Goal: Information Seeking & Learning: Learn about a topic

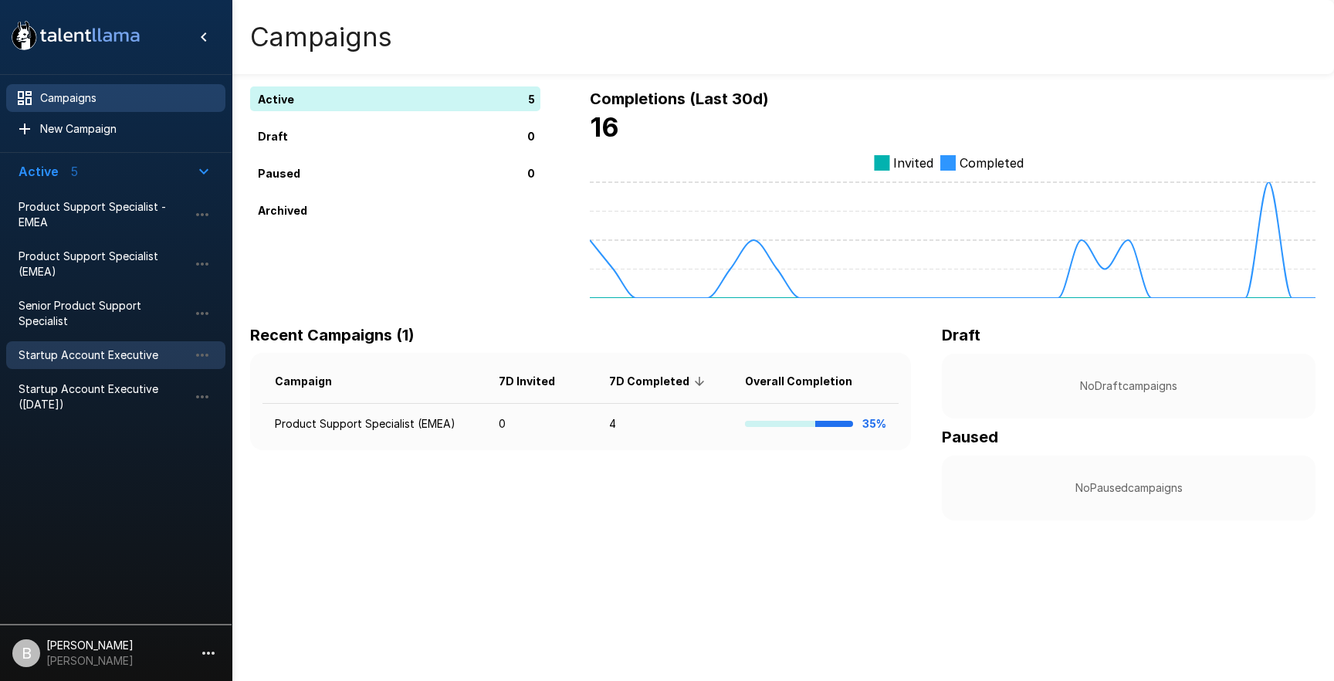
click at [114, 347] on span "Startup Account Executive" at bounding box center [104, 354] width 170 height 15
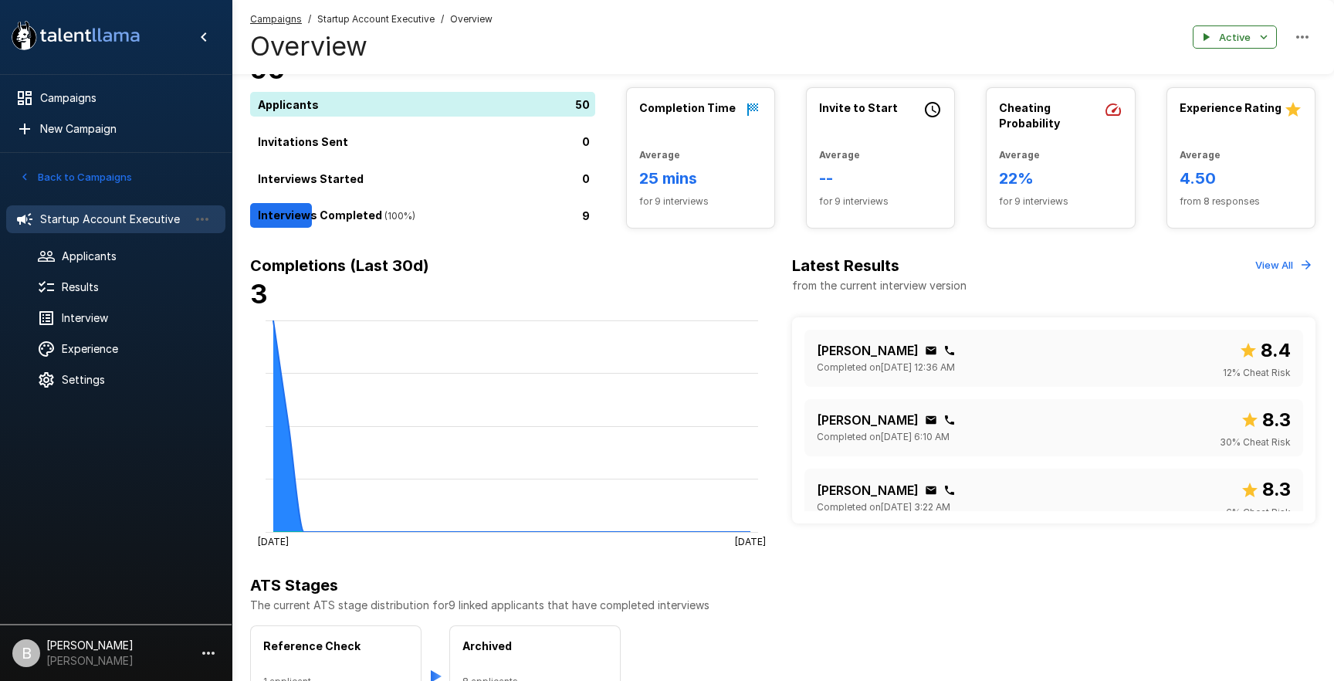
scroll to position [28, 0]
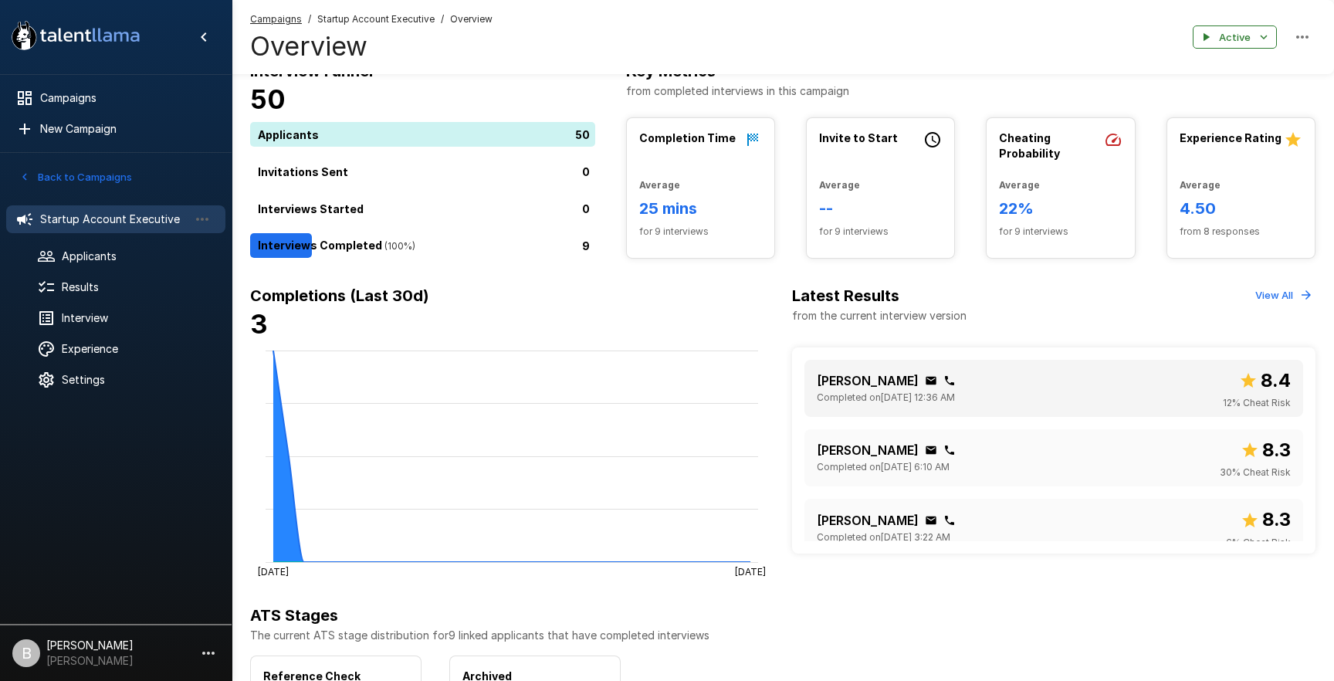
click at [1014, 375] on div "[PERSON_NAME] Completed on [DATE] 12:36 AM 8.4 12 % Cheat Risk" at bounding box center [1054, 388] width 474 height 45
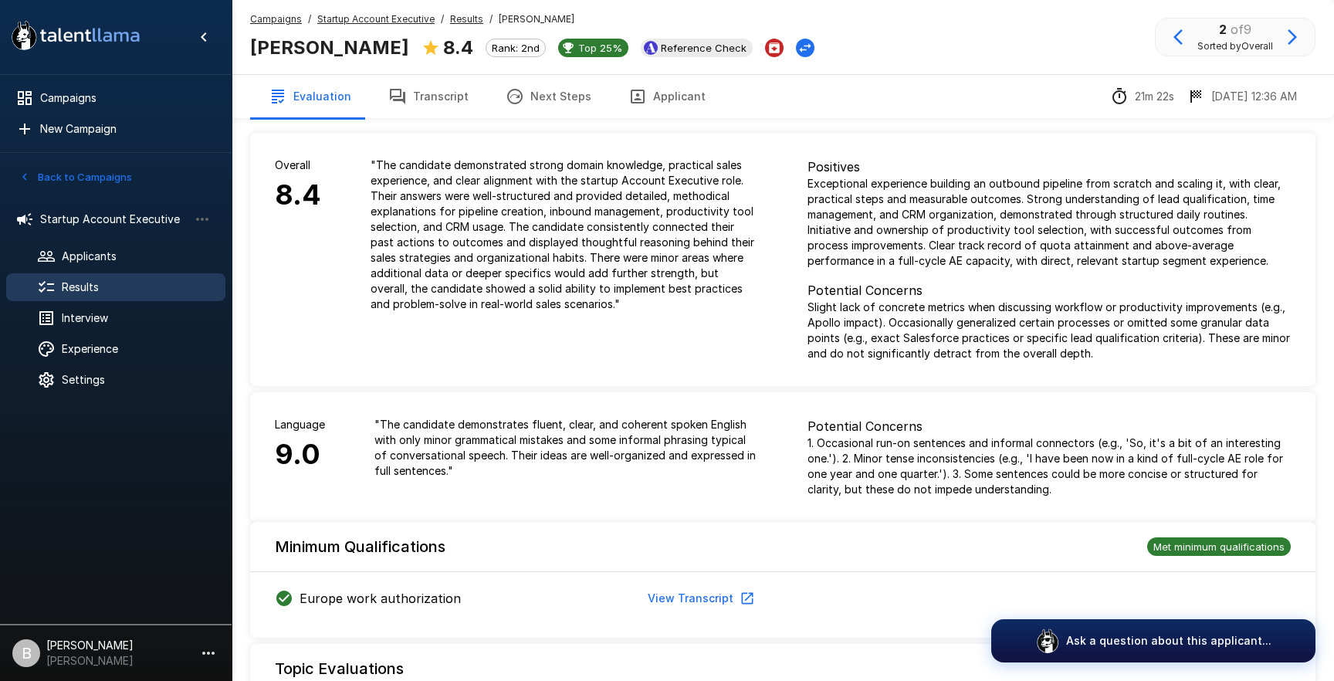
click at [117, 649] on li "B [PERSON_NAME]" at bounding box center [116, 649] width 232 height 49
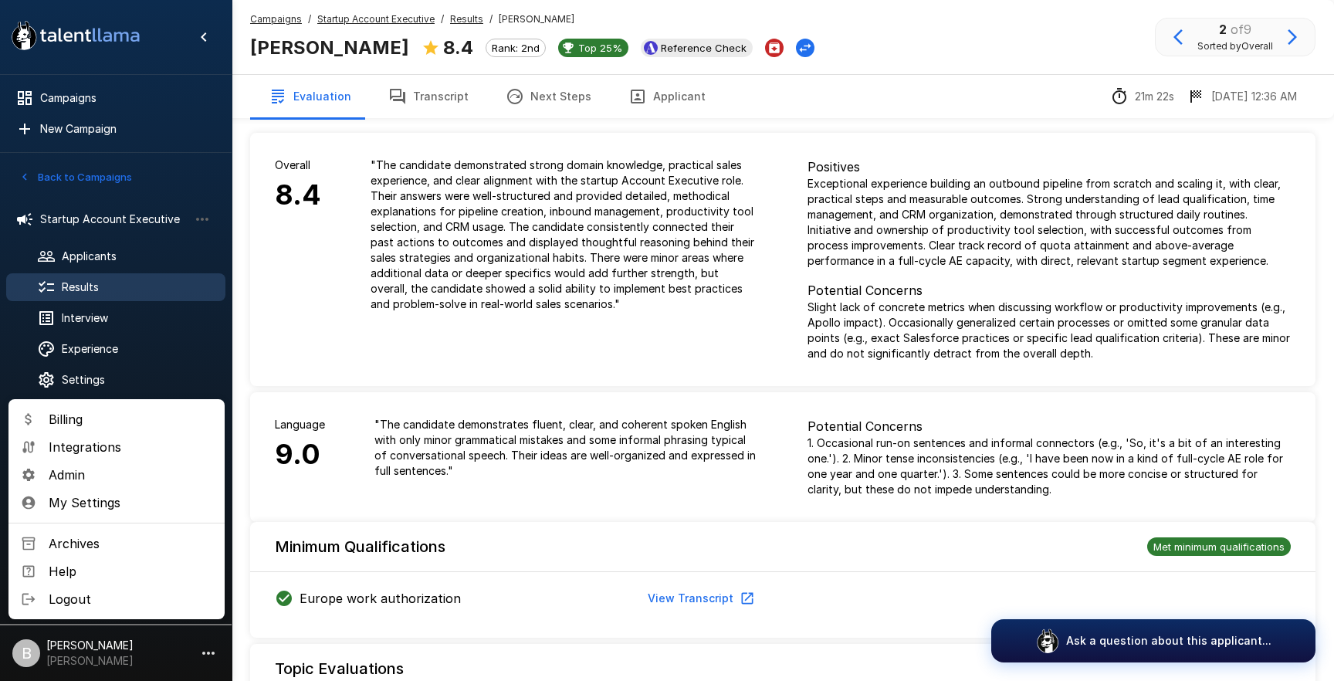
click at [125, 644] on div at bounding box center [667, 340] width 1334 height 681
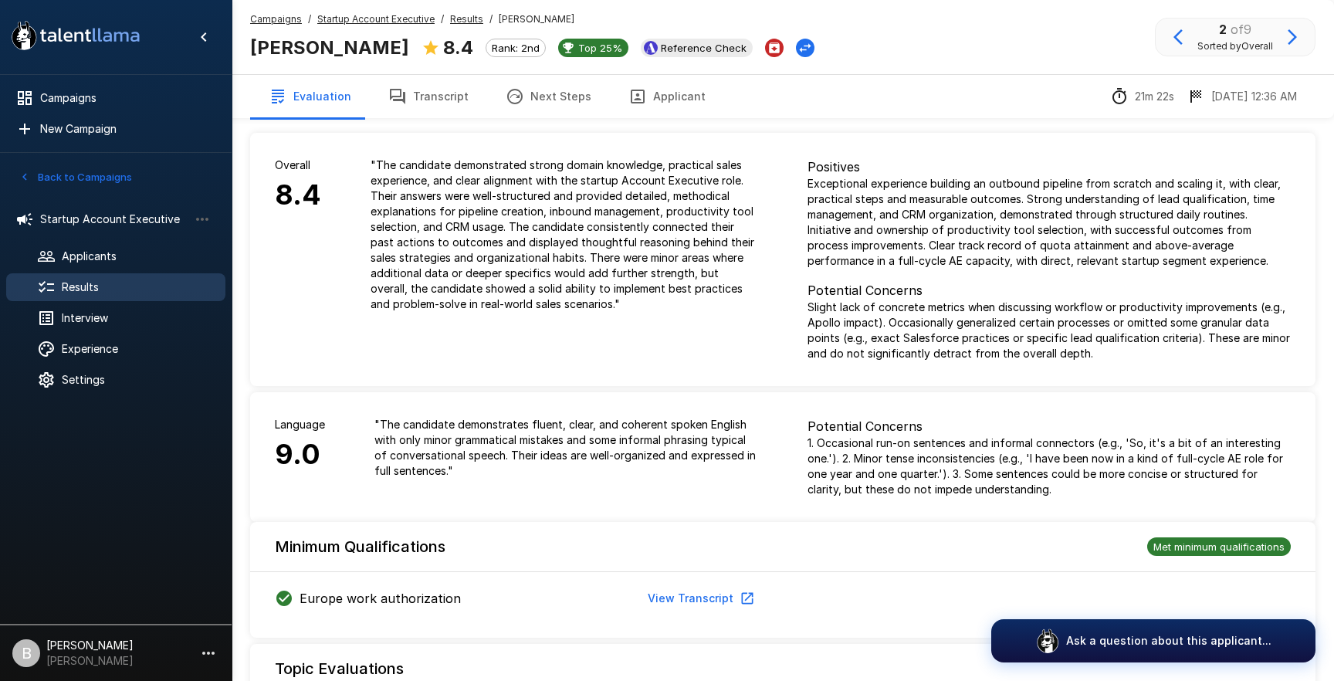
click at [445, 98] on button "Transcript" at bounding box center [428, 96] width 117 height 43
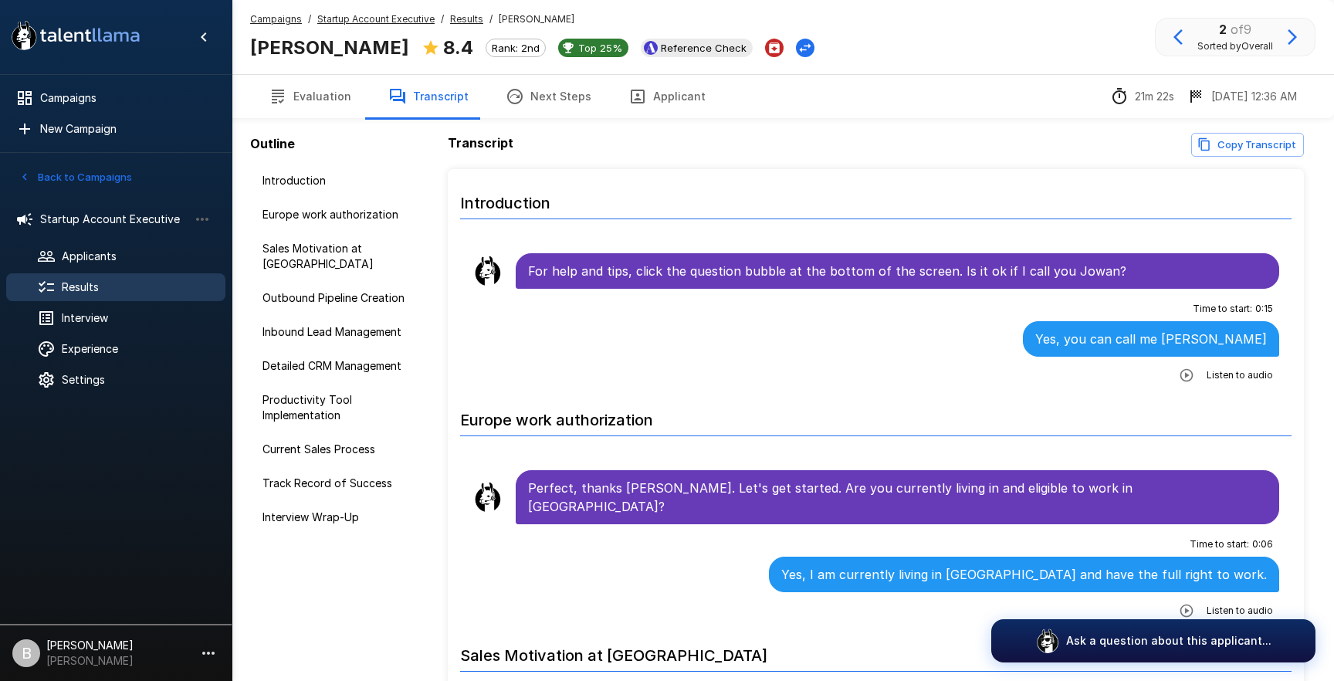
click at [1236, 377] on span "Listen to audio" at bounding box center [1239, 374] width 66 height 15
click at [1185, 372] on icon "button" at bounding box center [1185, 374] width 15 height 15
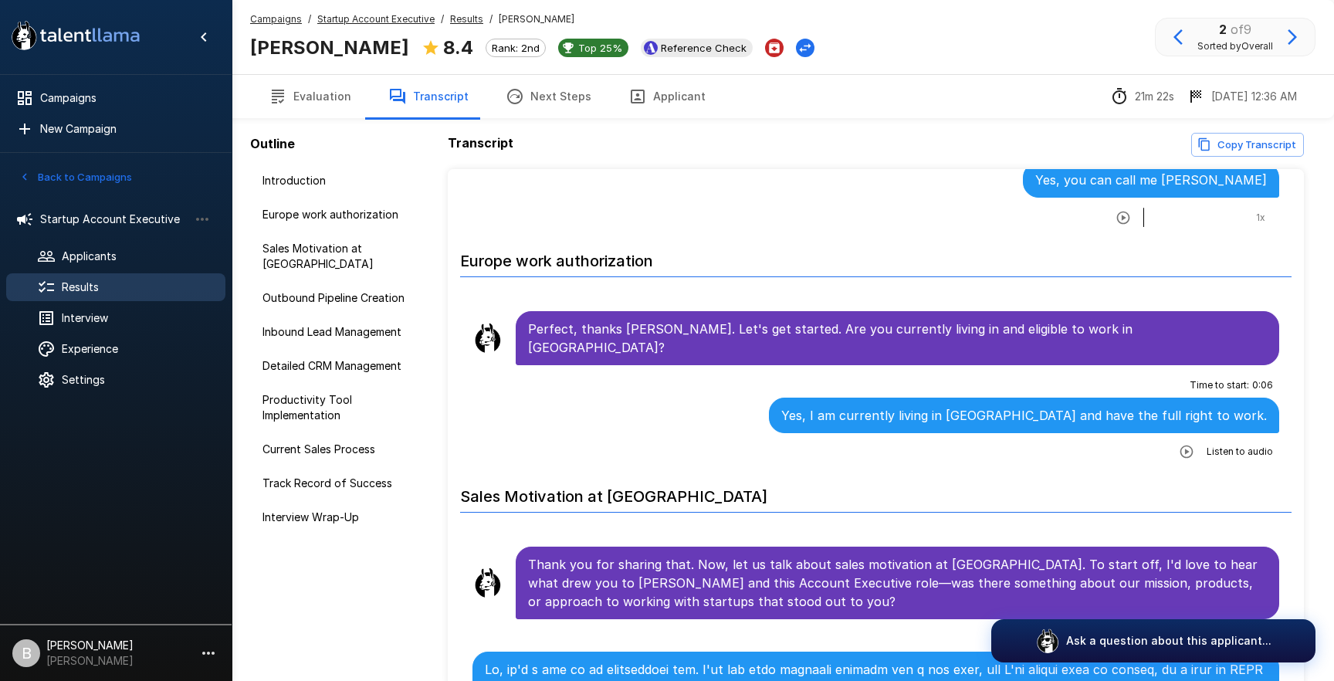
scroll to position [195, 0]
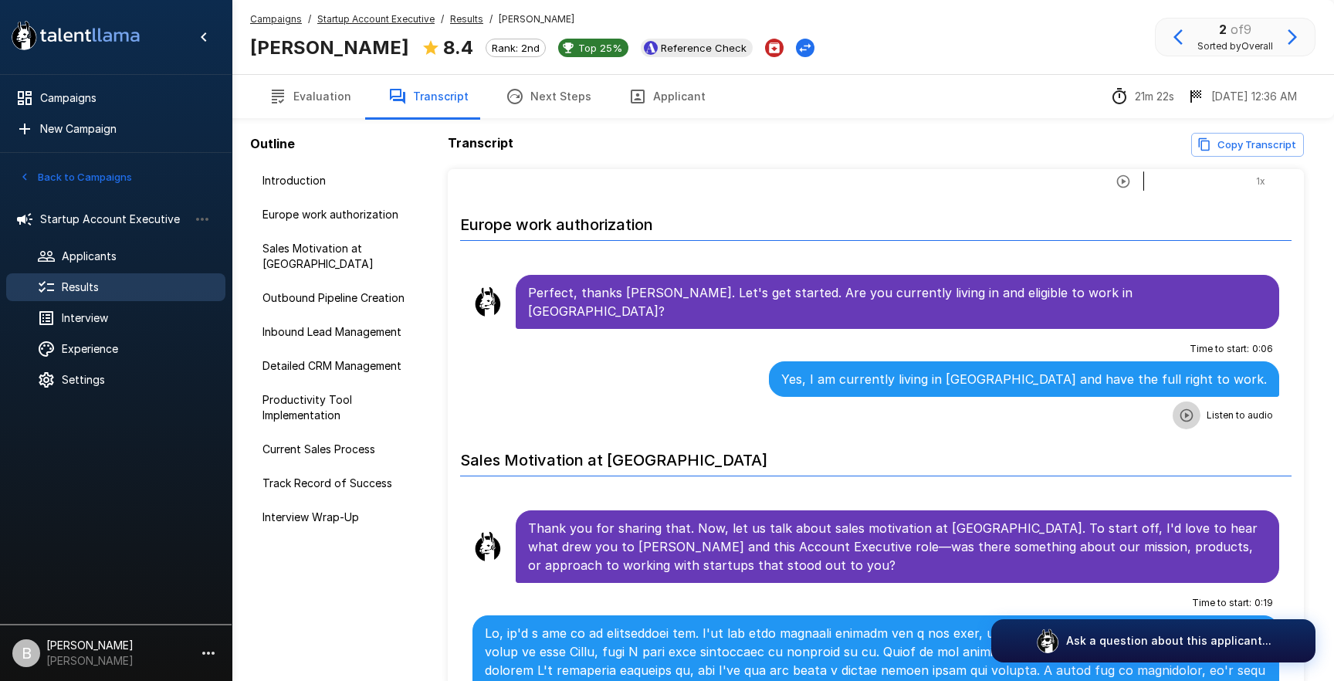
click at [1200, 401] on button "button" at bounding box center [1186, 415] width 28 height 28
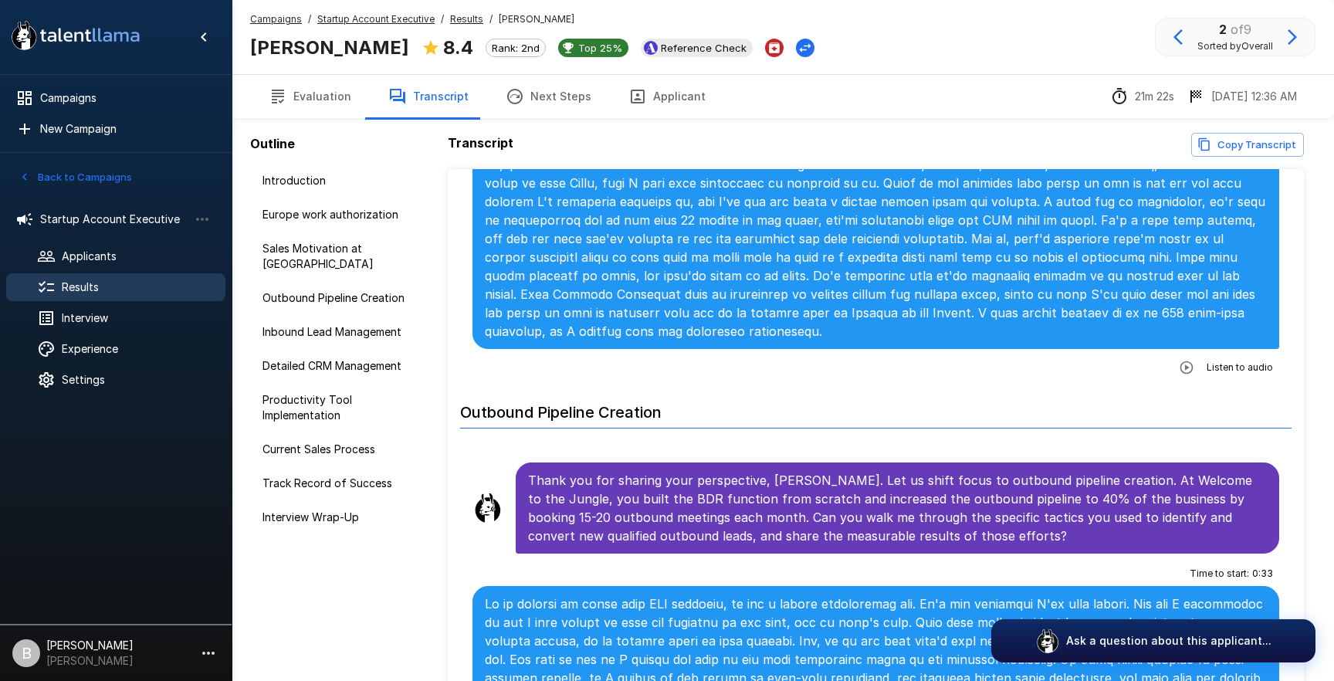
scroll to position [651, 0]
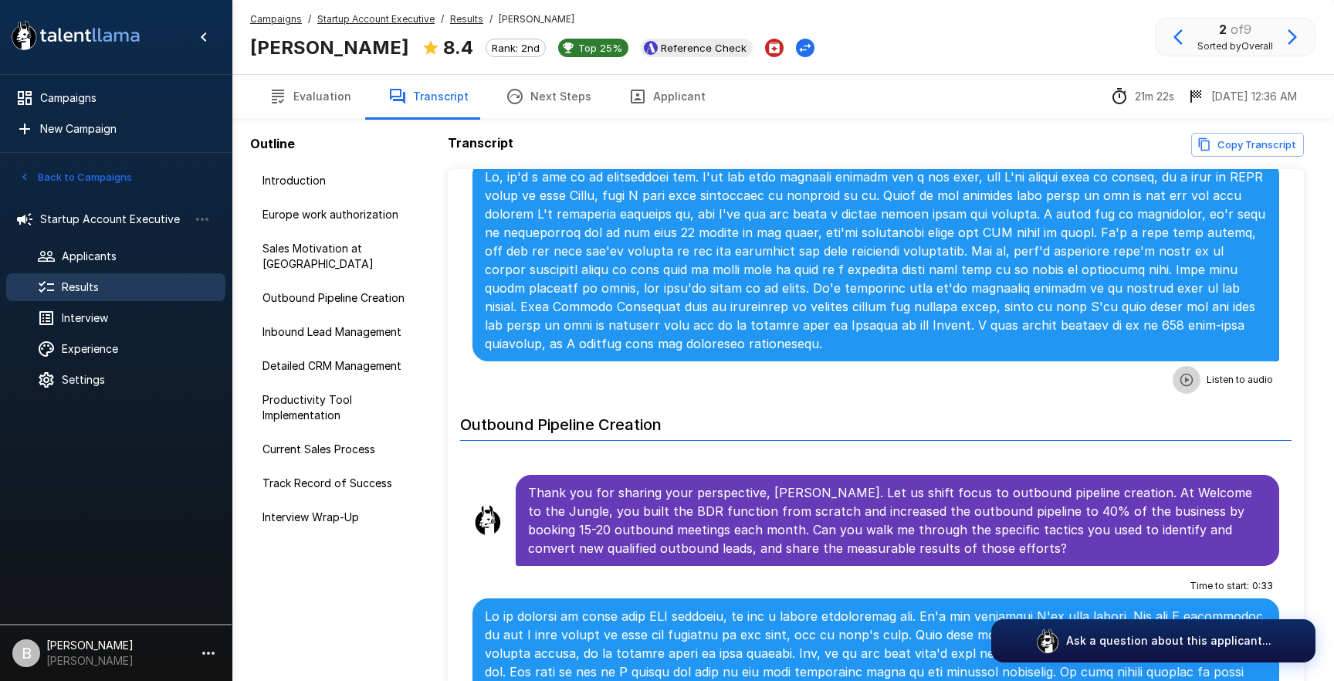
click at [1196, 366] on button "button" at bounding box center [1186, 380] width 28 height 28
click at [97, 315] on span "Interview" at bounding box center [137, 317] width 151 height 15
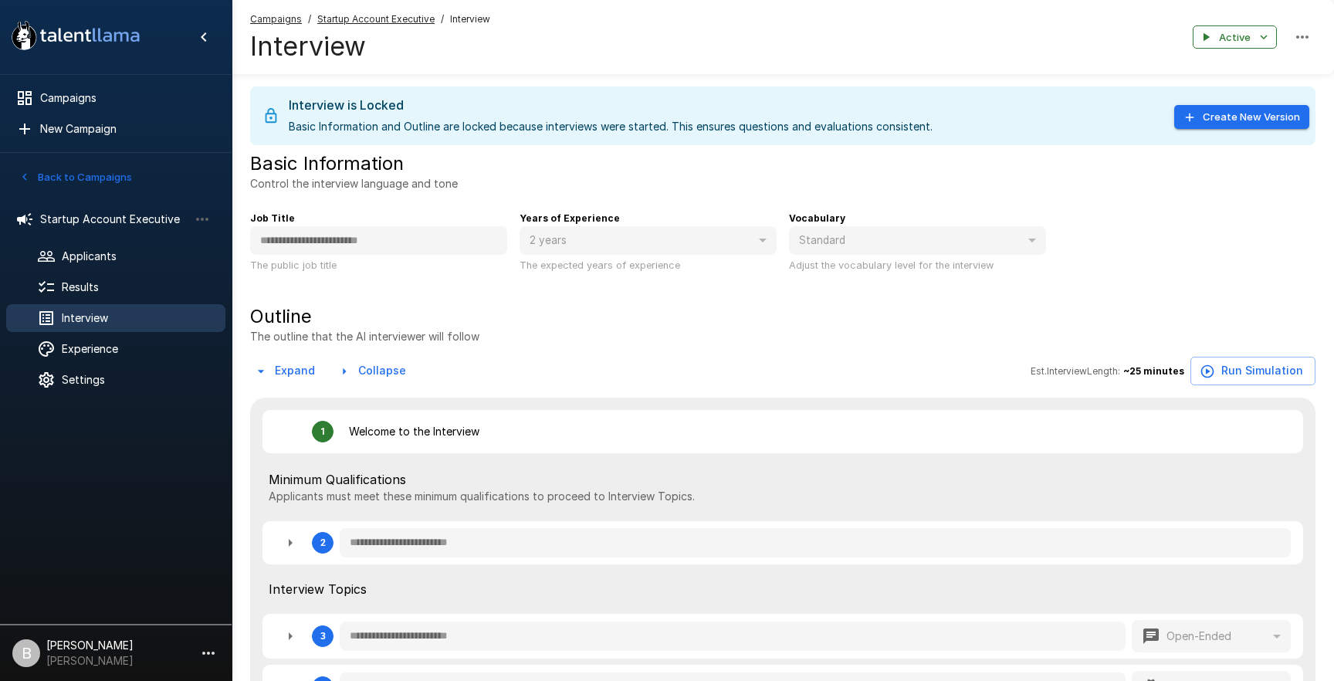
type textarea "*"
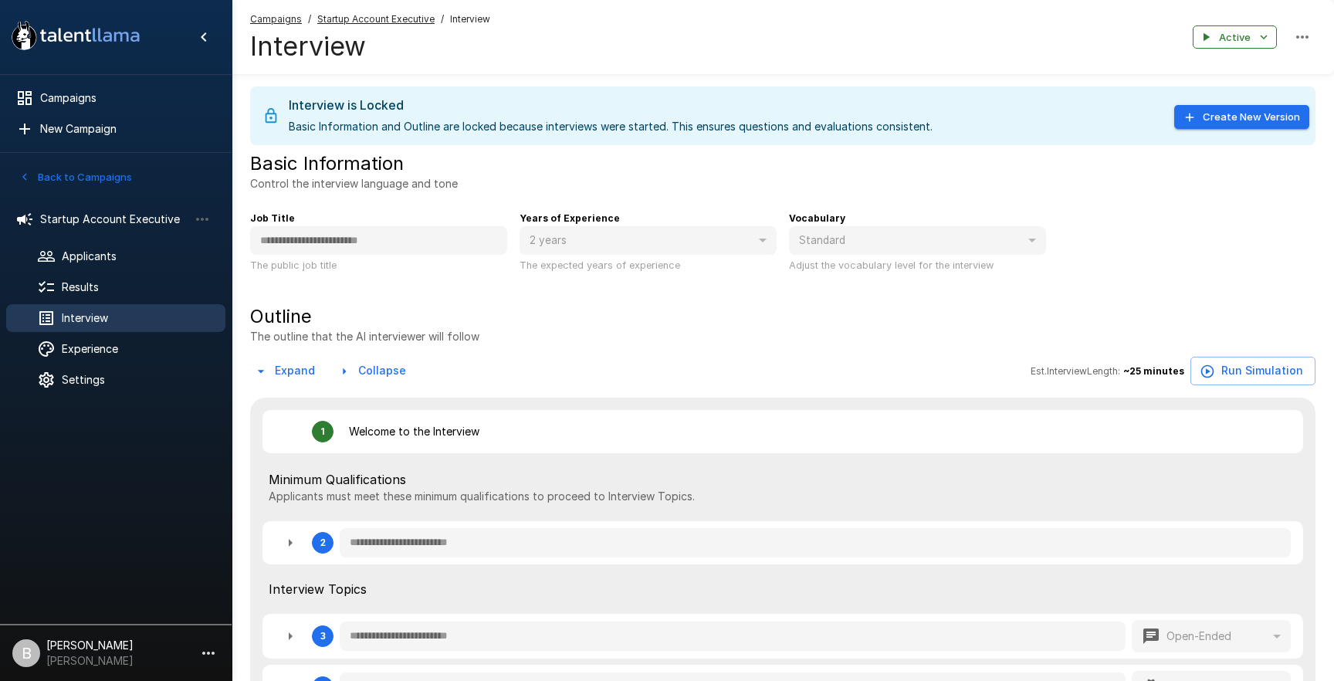
type textarea "*"
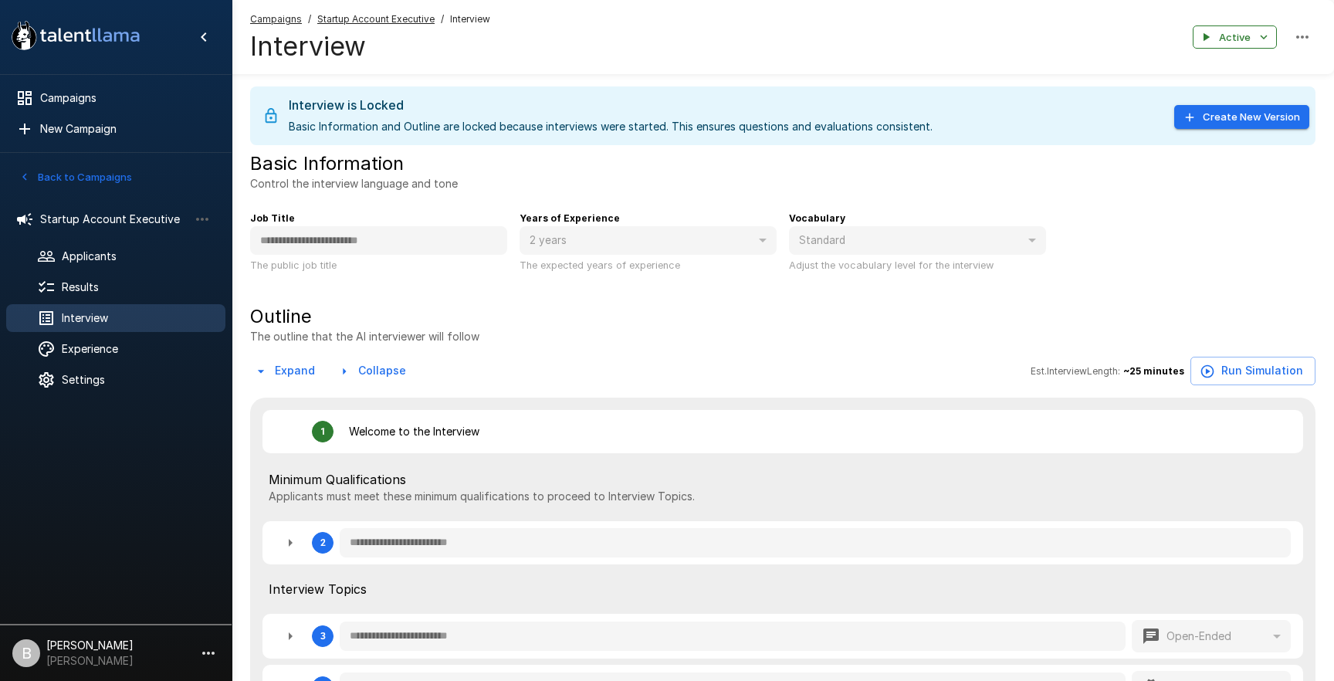
type textarea "*"
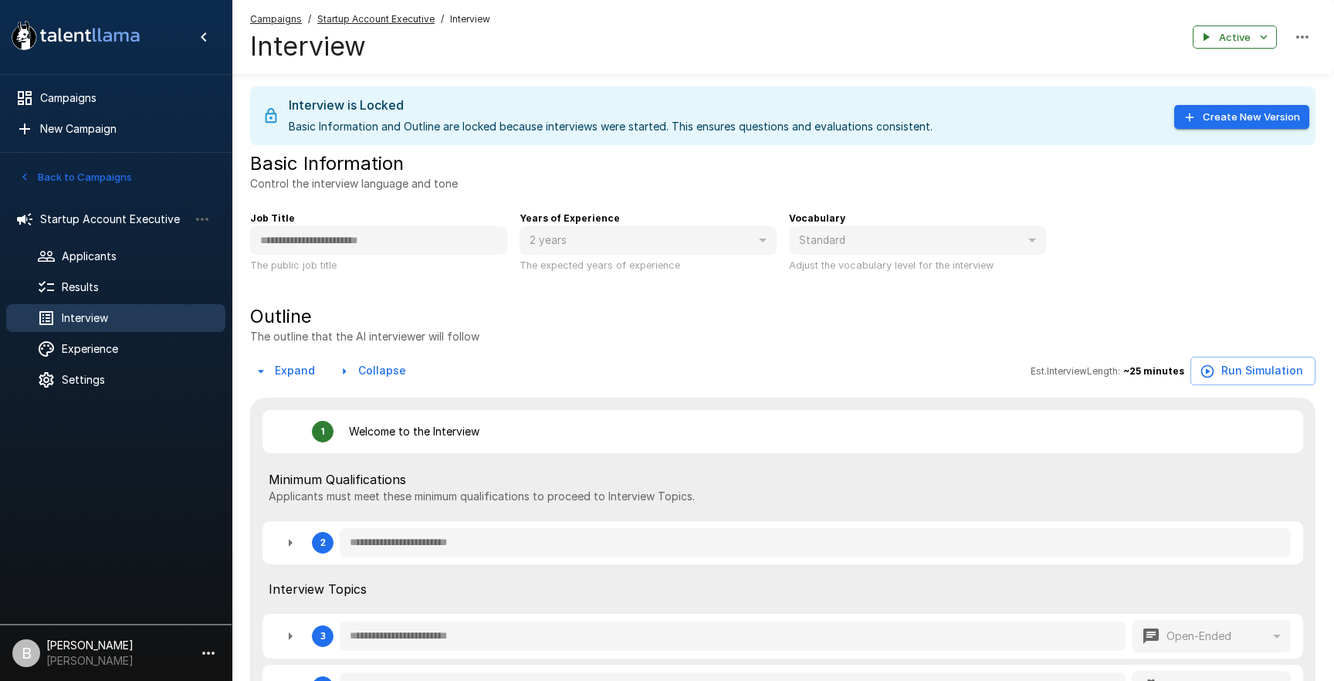
type textarea "*"
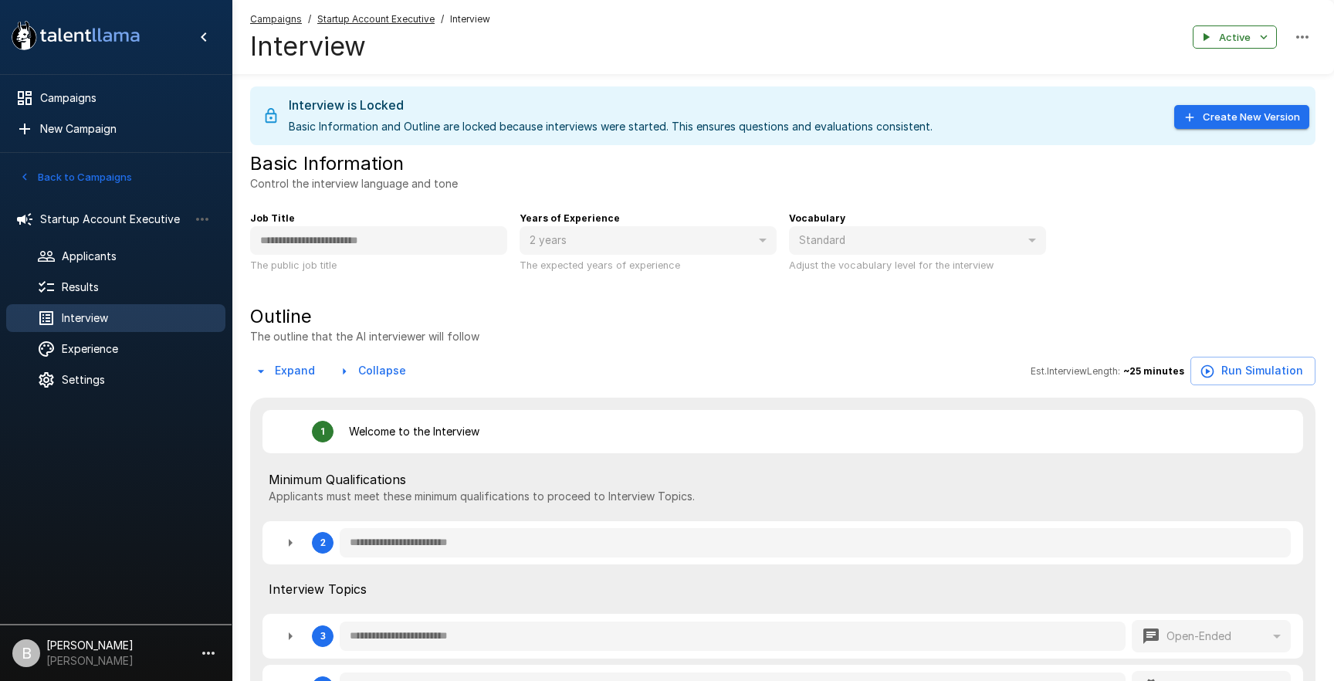
type textarea "*"
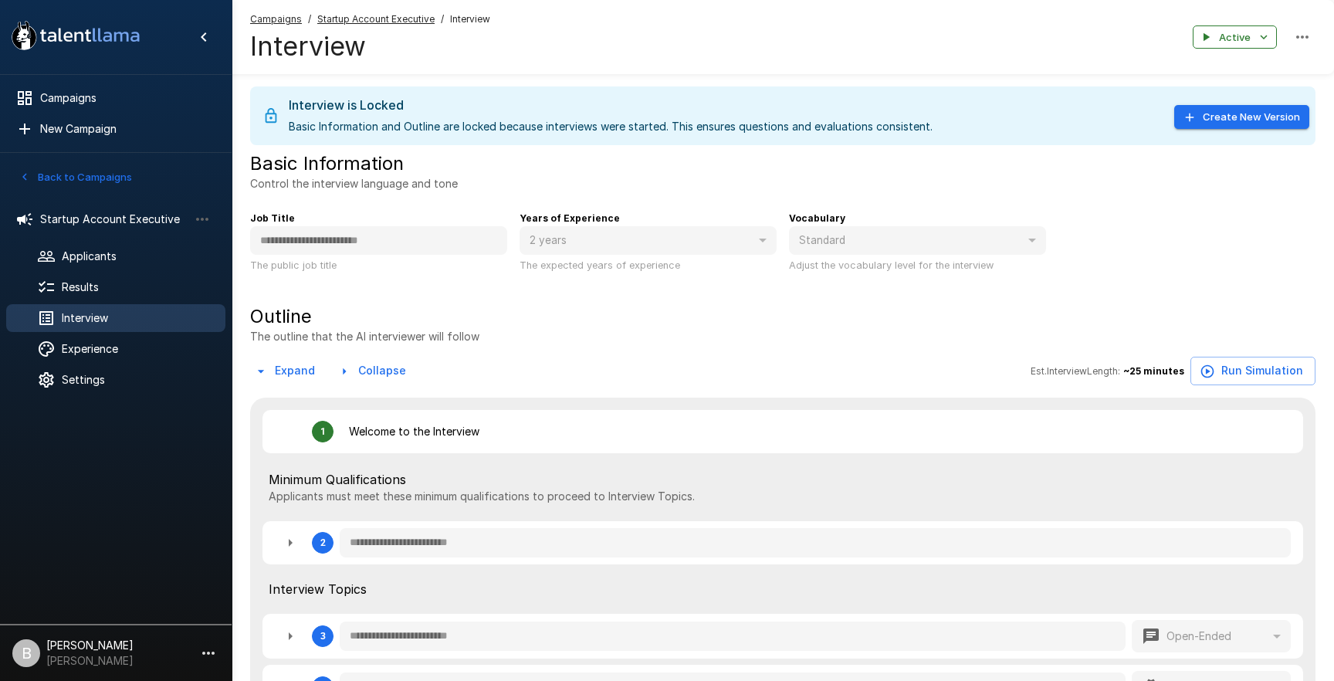
type textarea "*"
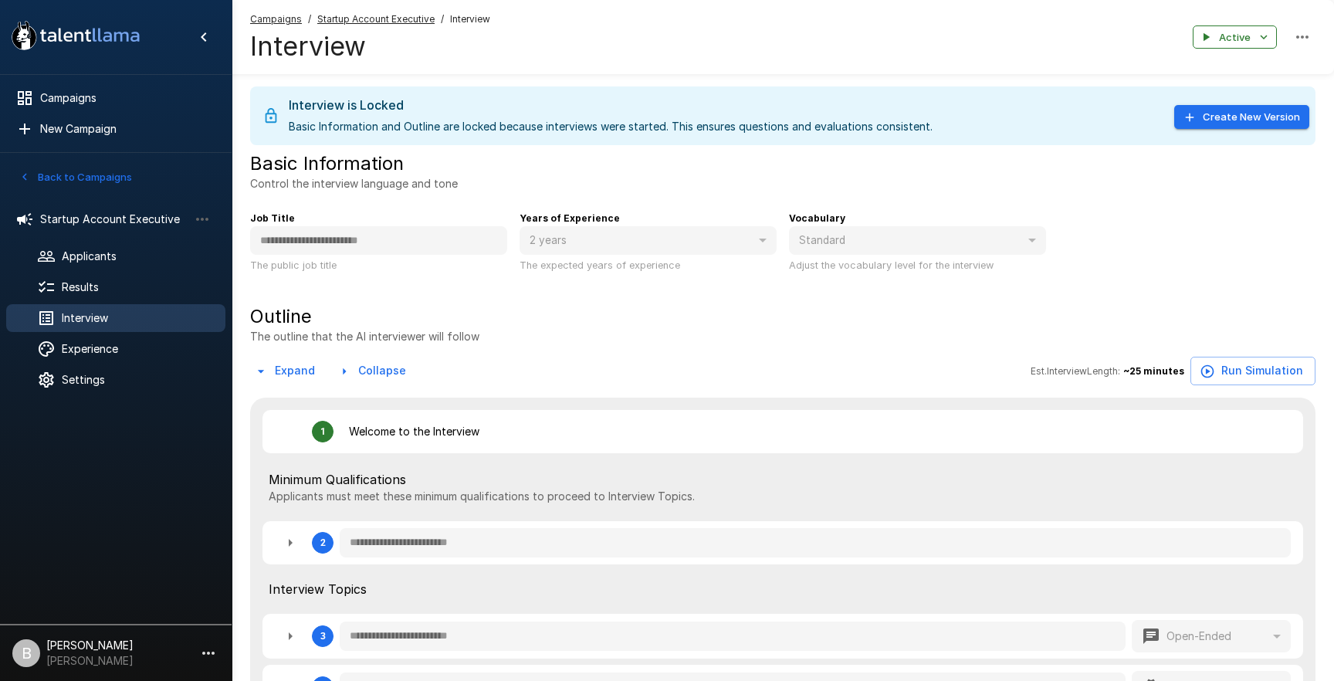
type textarea "*"
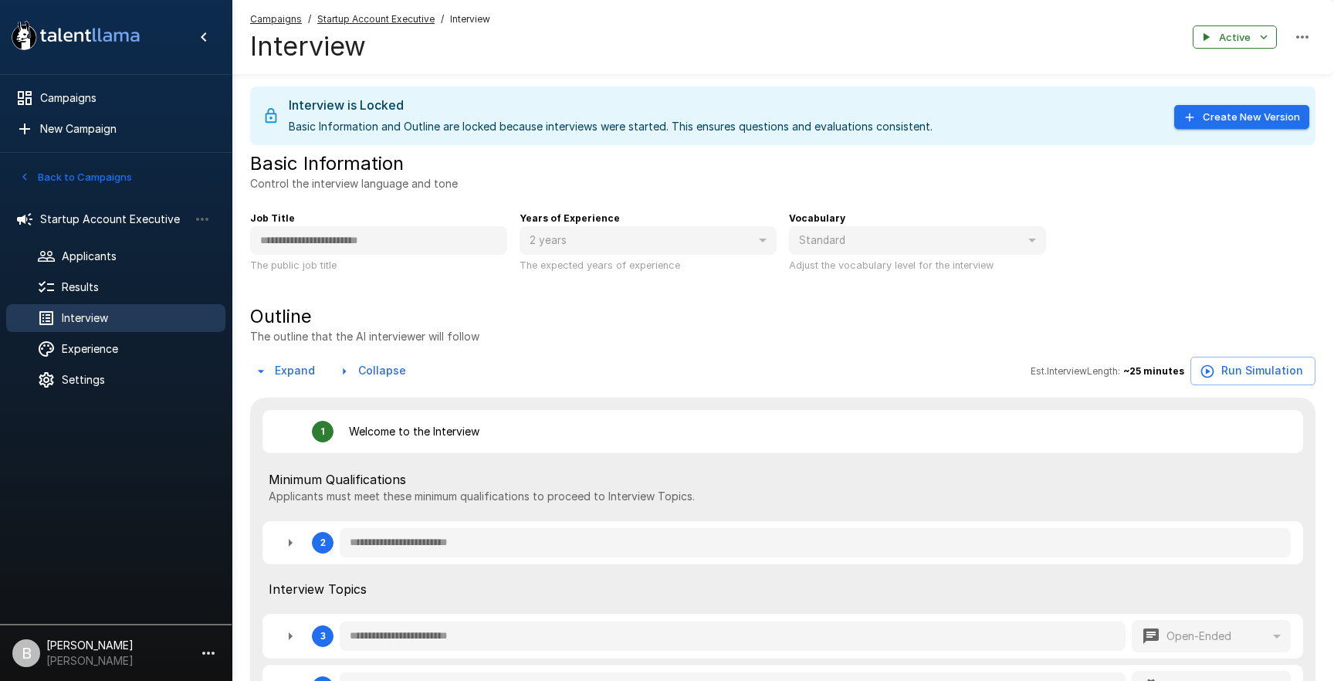
type textarea "*"
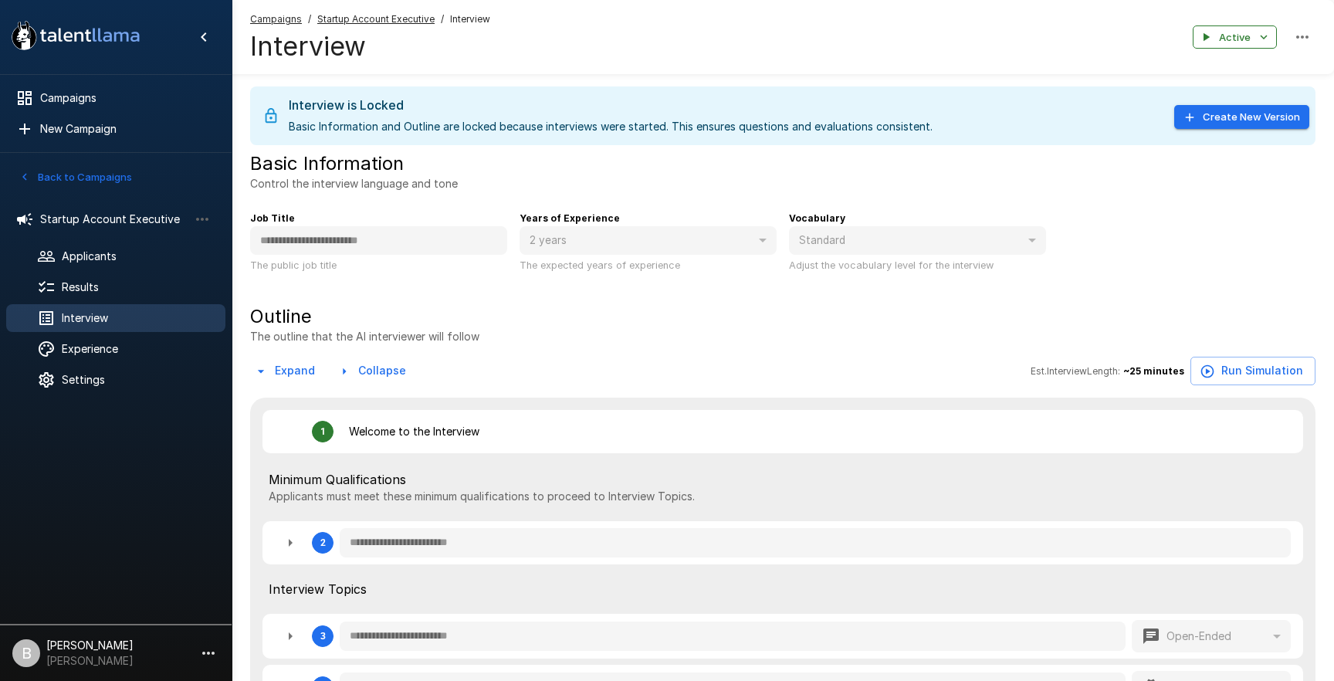
type textarea "*"
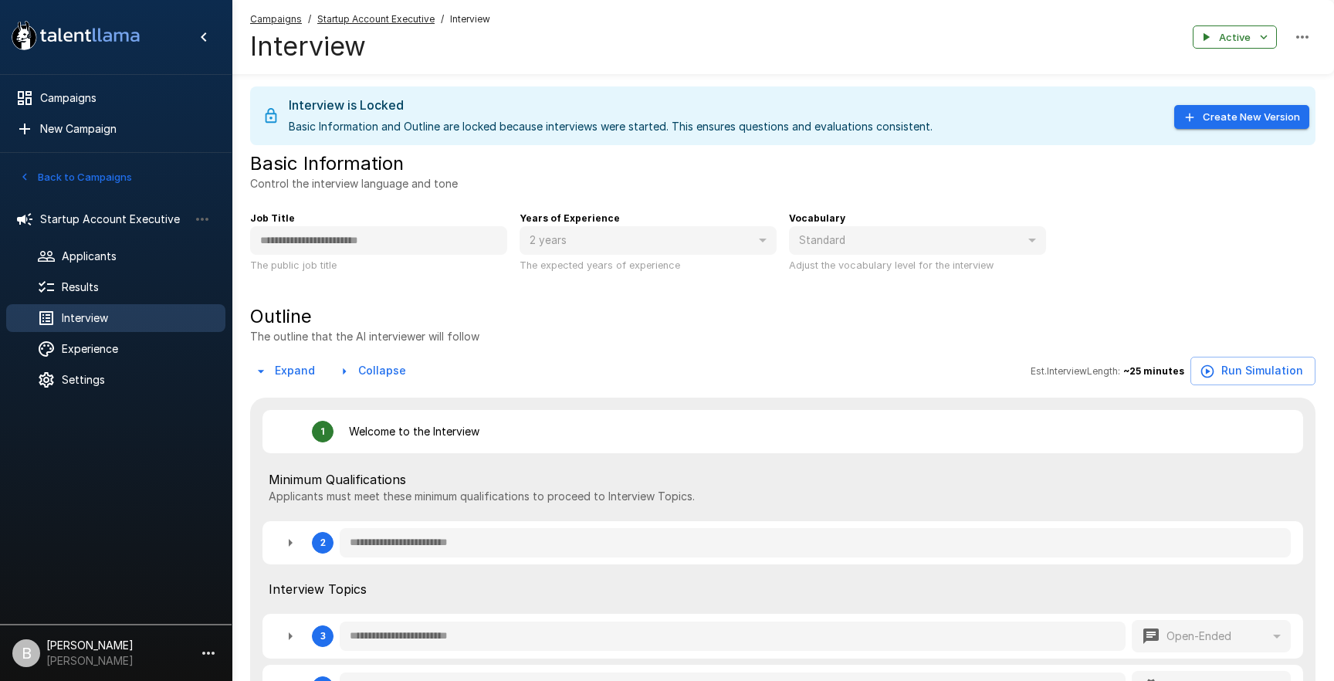
type textarea "*"
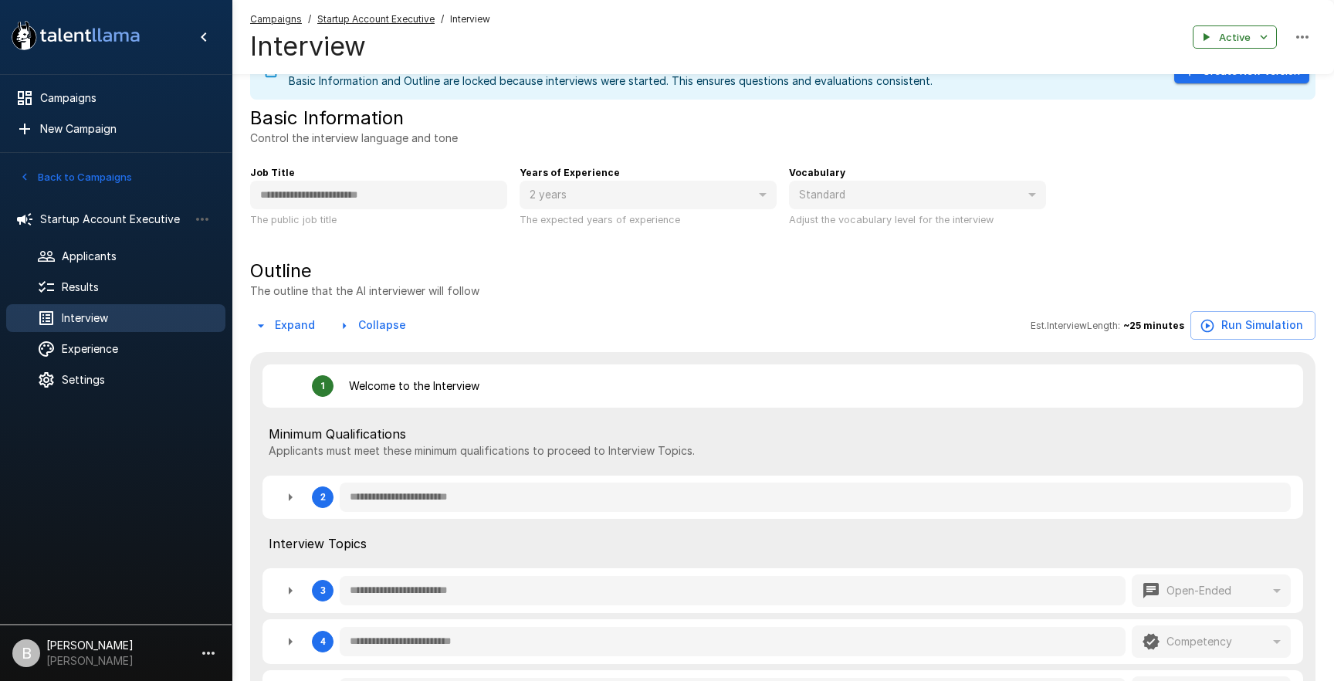
scroll to position [27, 0]
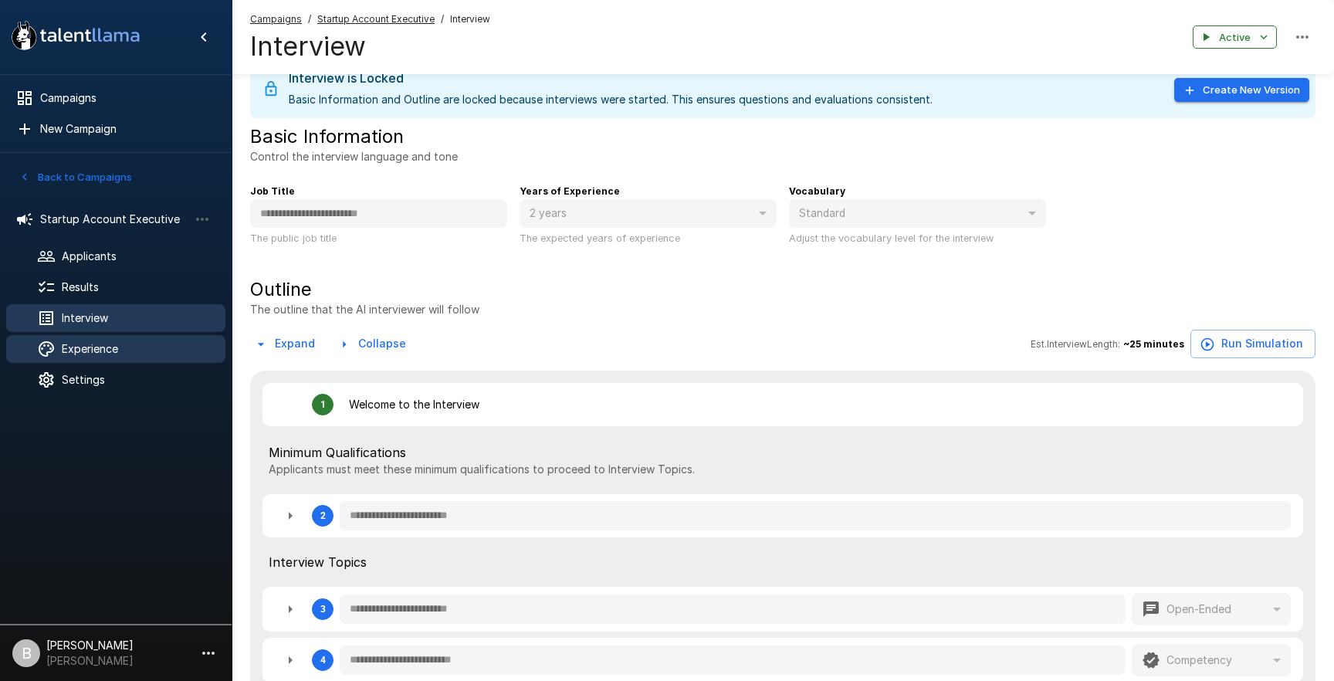
click at [156, 347] on span "Experience" at bounding box center [137, 348] width 151 height 15
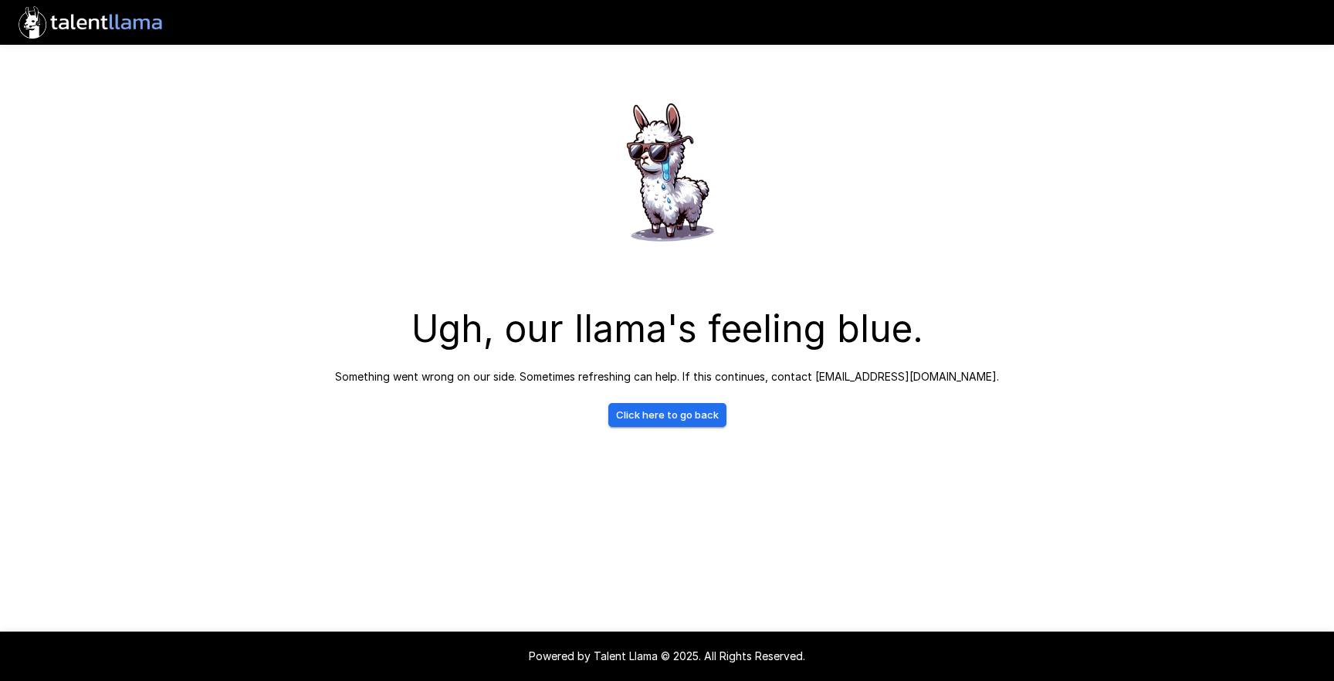
click at [648, 416] on link "Click here to go back" at bounding box center [667, 415] width 118 height 24
click at [689, 420] on link "Click here to go back" at bounding box center [667, 415] width 118 height 24
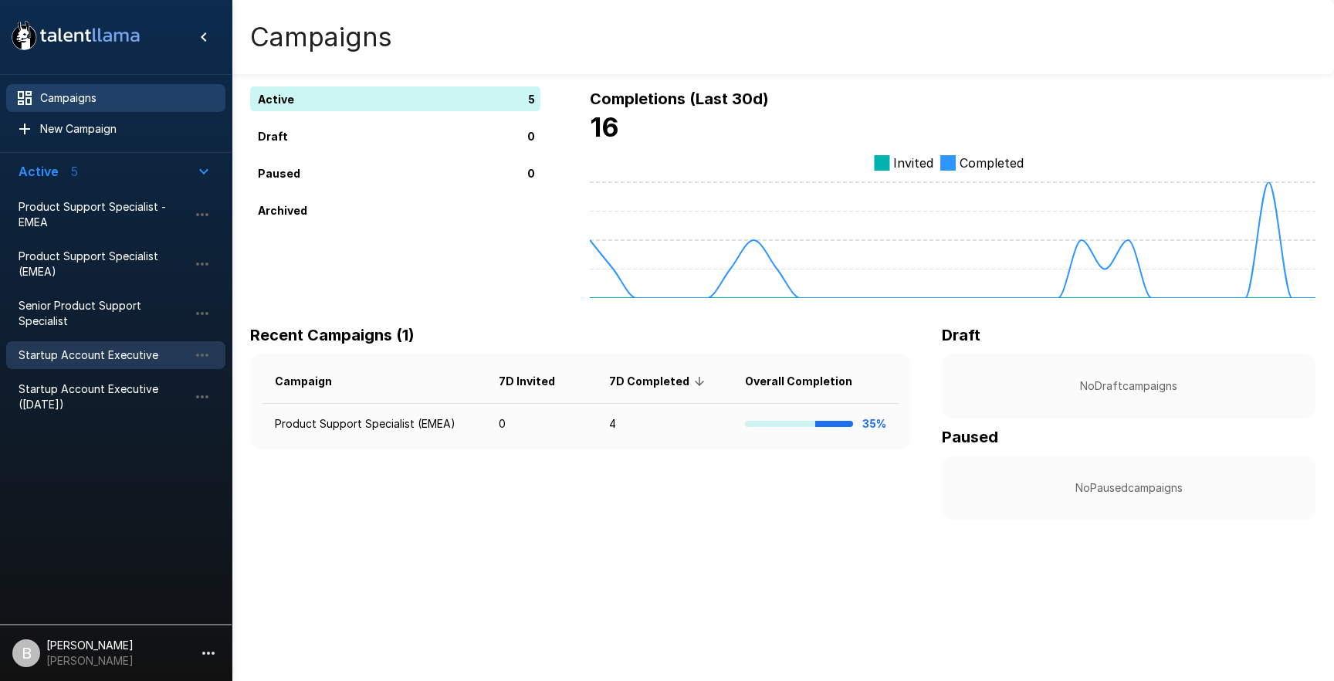
click at [112, 365] on div "Startup Account Executive" at bounding box center [115, 355] width 219 height 28
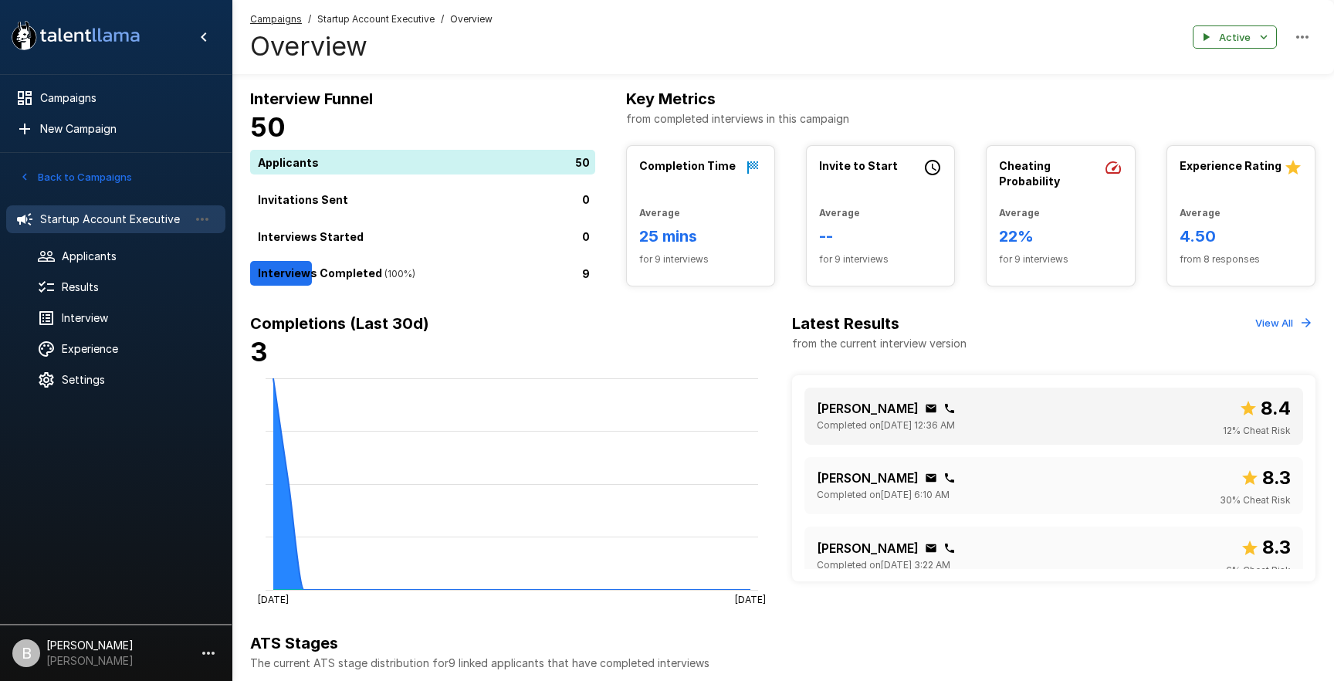
click at [1019, 404] on div "[PERSON_NAME] Completed on [DATE] 12:36 AM 8.4 12 % Cheat Risk" at bounding box center [1054, 416] width 474 height 45
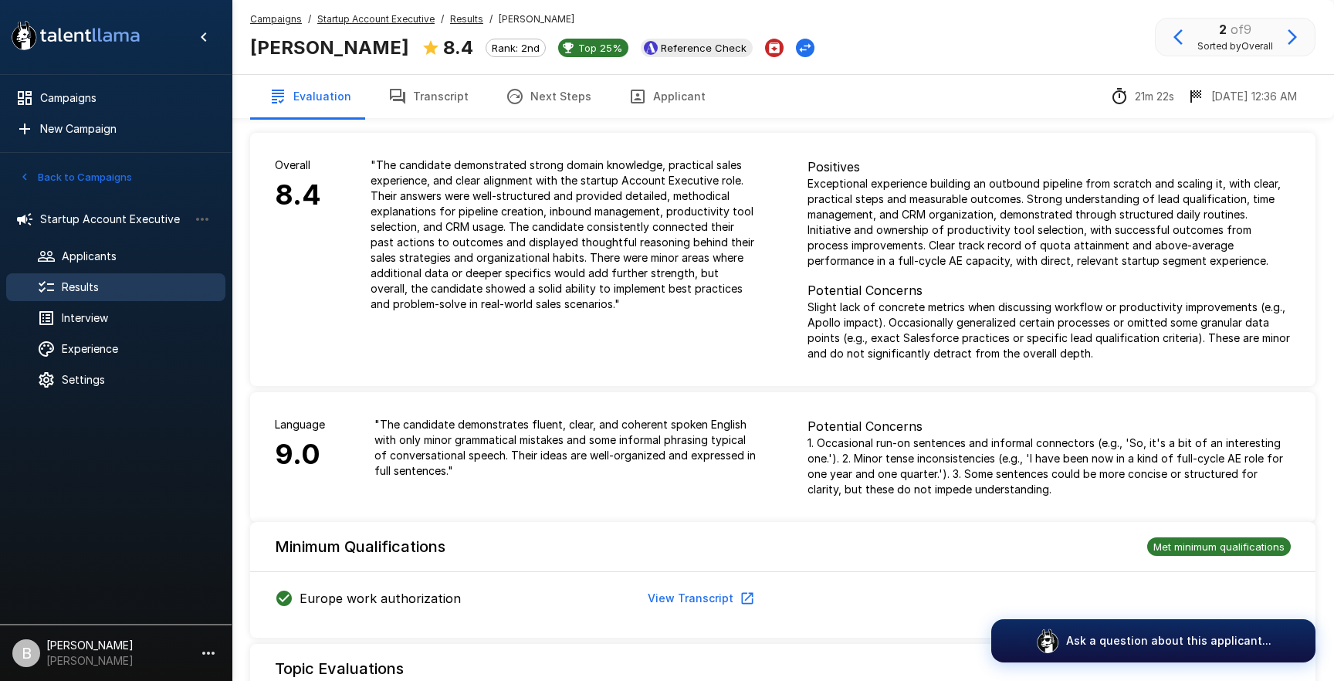
click at [453, 98] on button "Transcript" at bounding box center [428, 96] width 117 height 43
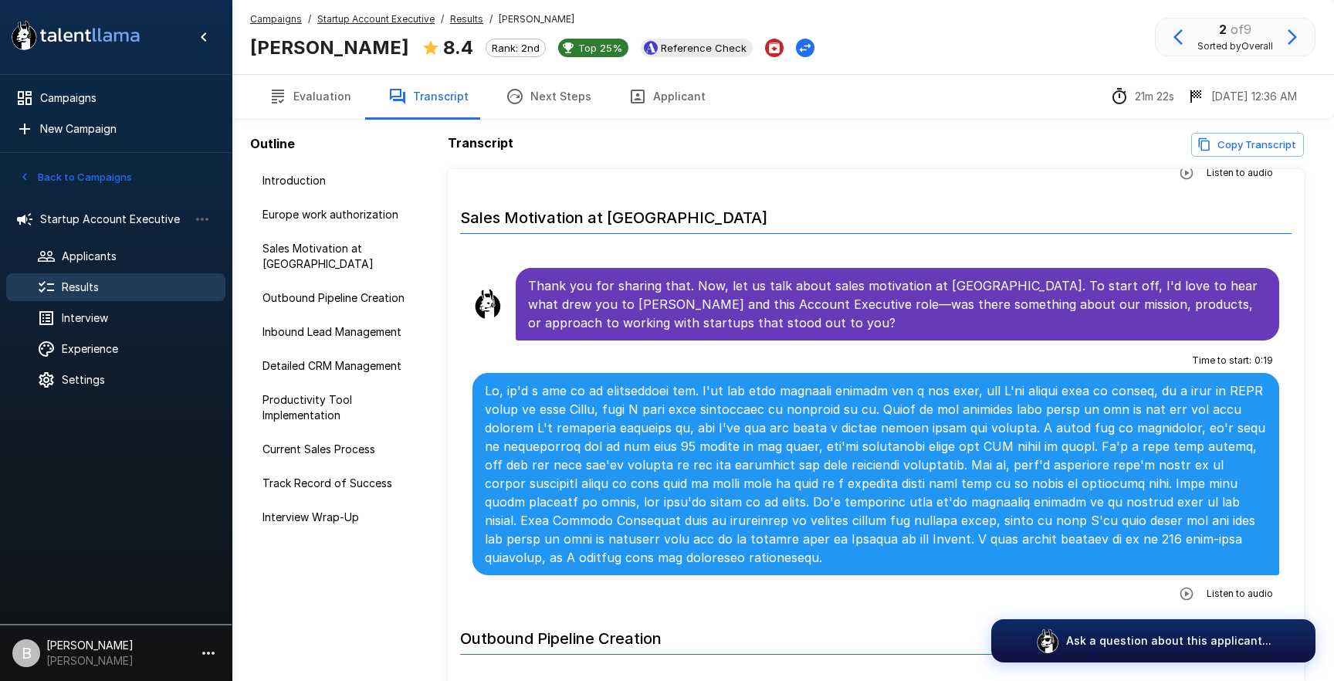
scroll to position [529, 0]
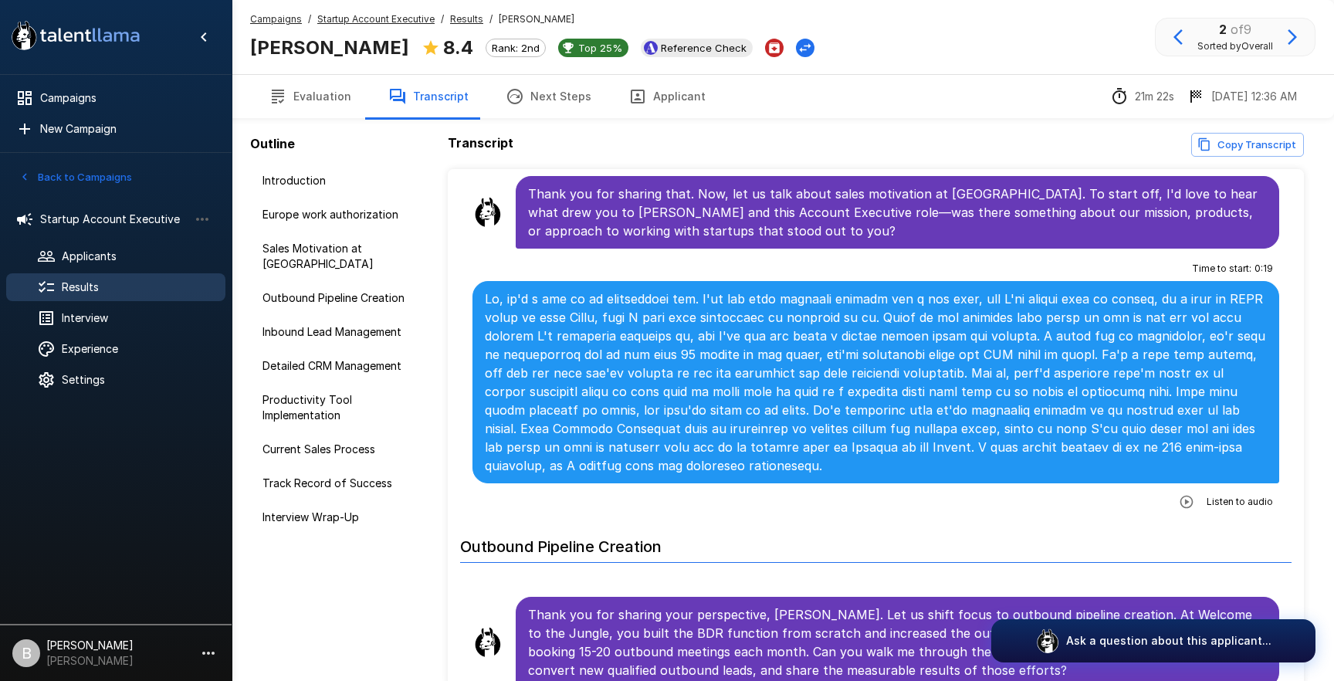
click at [1234, 494] on span "Listen to audio" at bounding box center [1239, 501] width 66 height 15
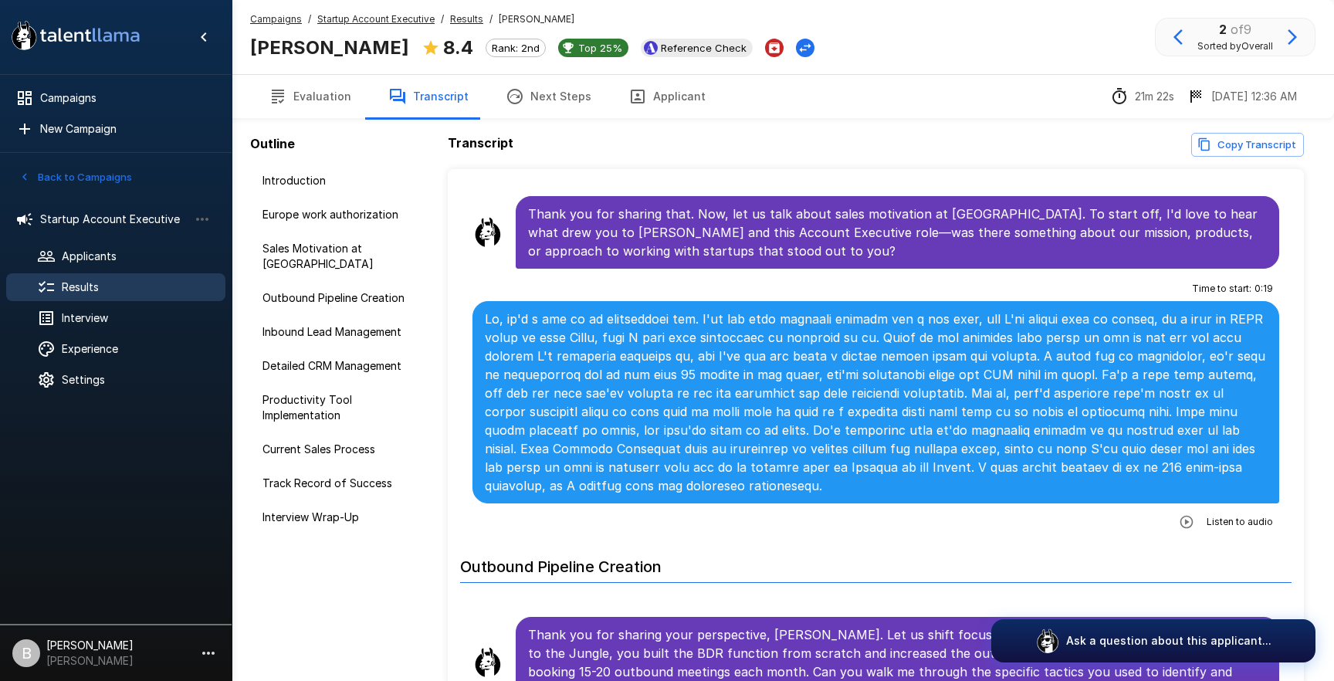
click at [1186, 514] on icon "button" at bounding box center [1185, 521] width 15 height 15
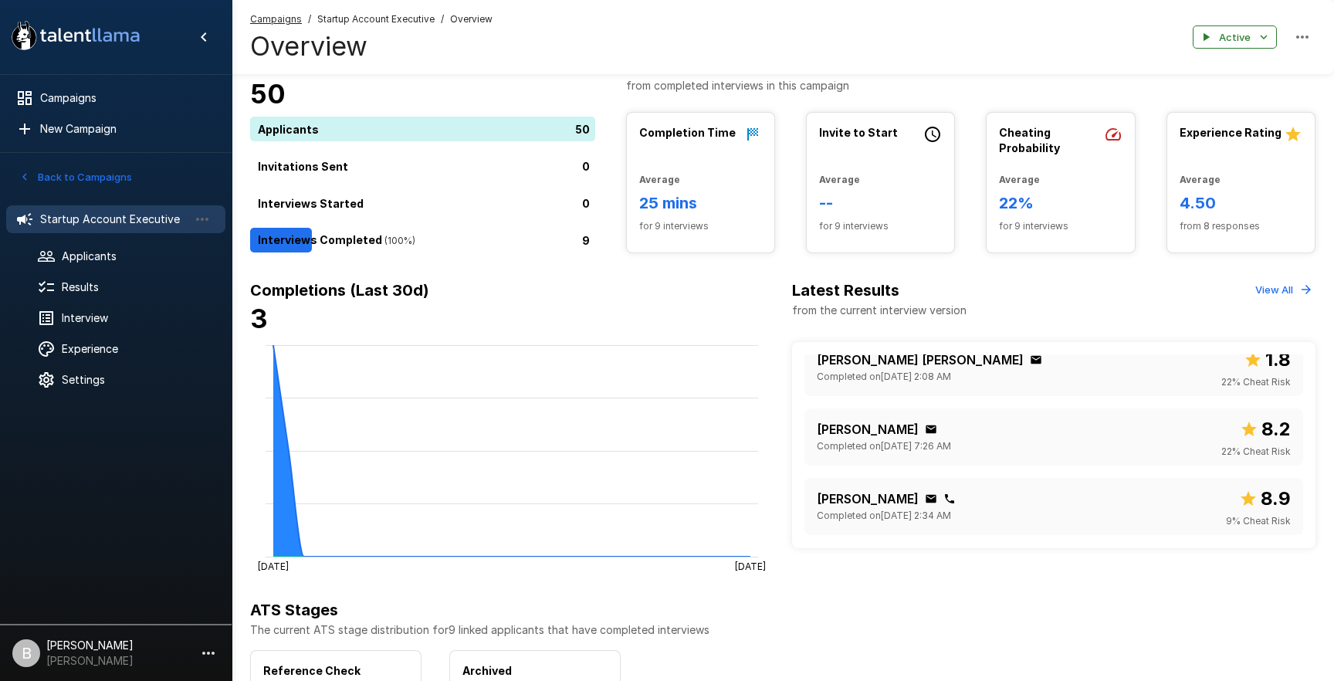
scroll to position [38, 0]
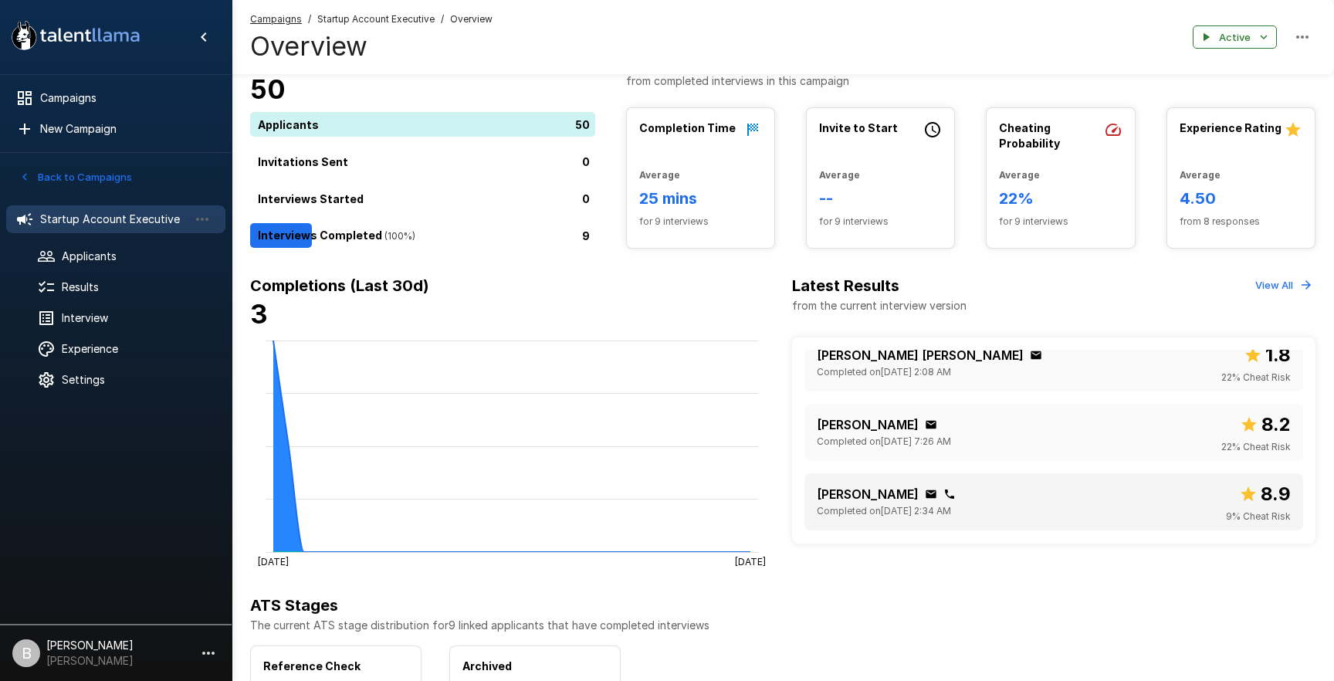
click at [894, 489] on p "[PERSON_NAME]" at bounding box center [868, 494] width 102 height 19
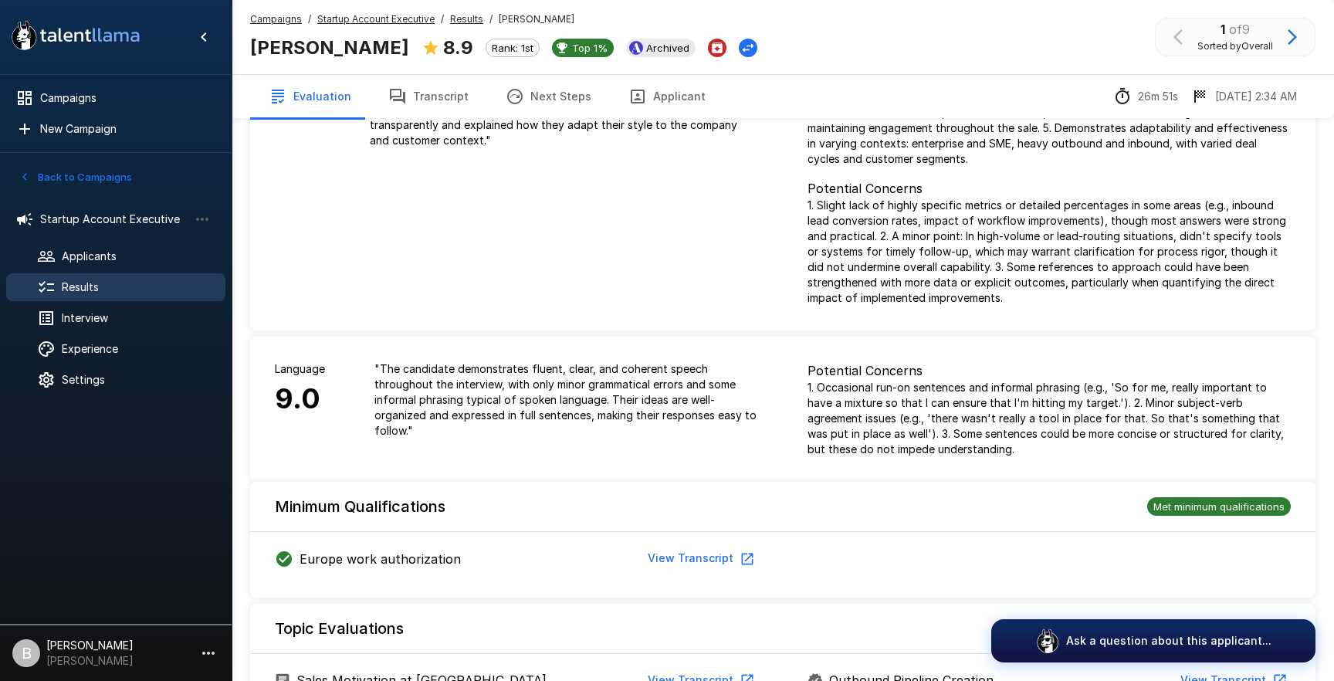
click at [424, 79] on button "Transcript" at bounding box center [428, 96] width 117 height 43
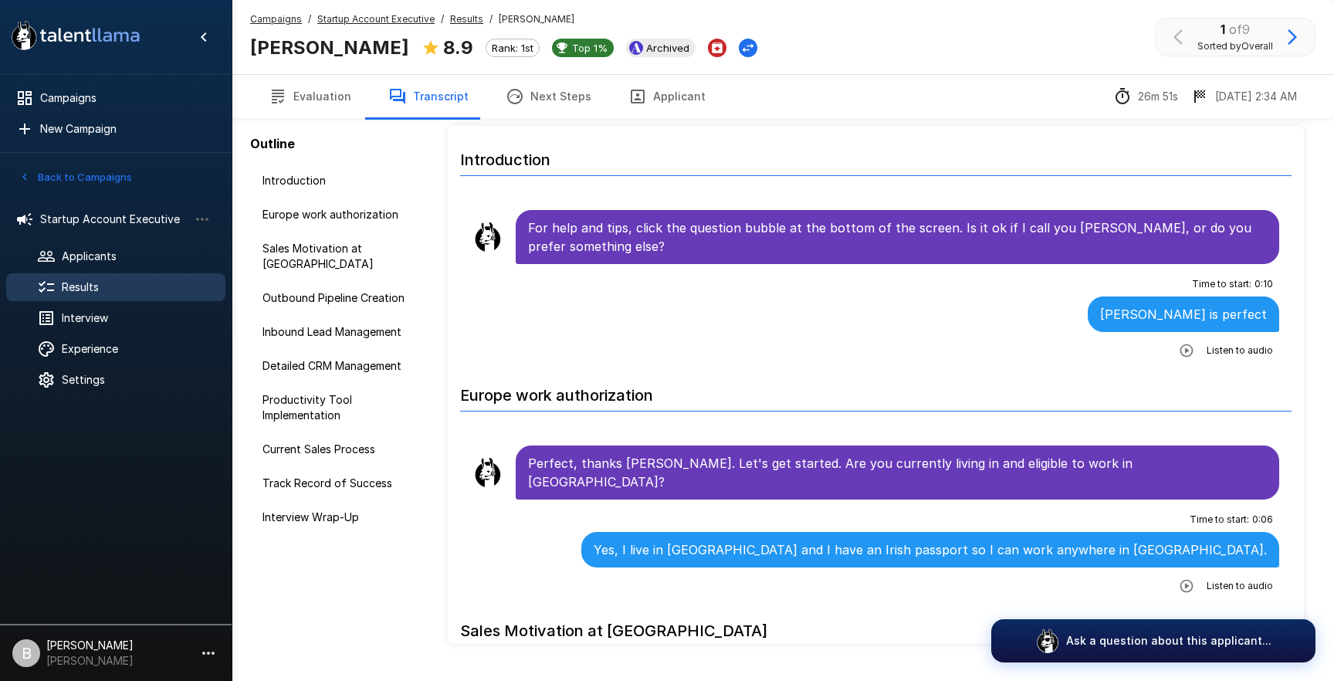
scroll to position [39, 0]
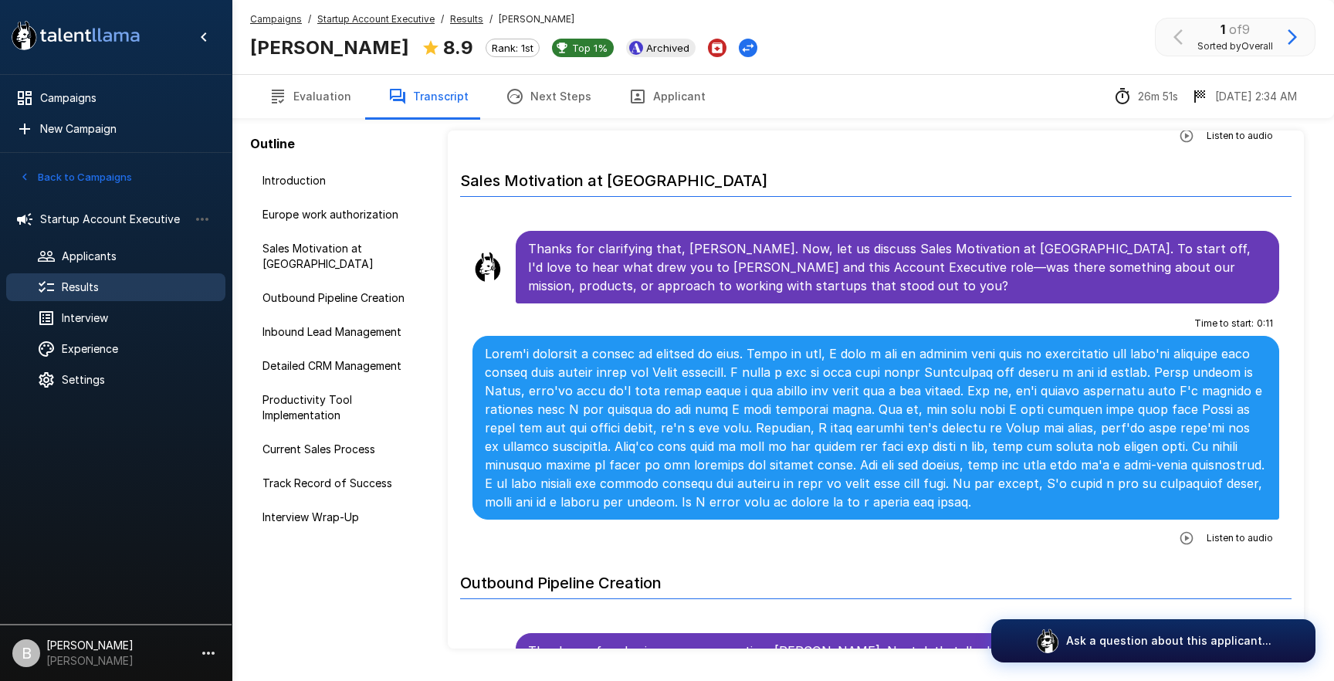
scroll to position [461, 0]
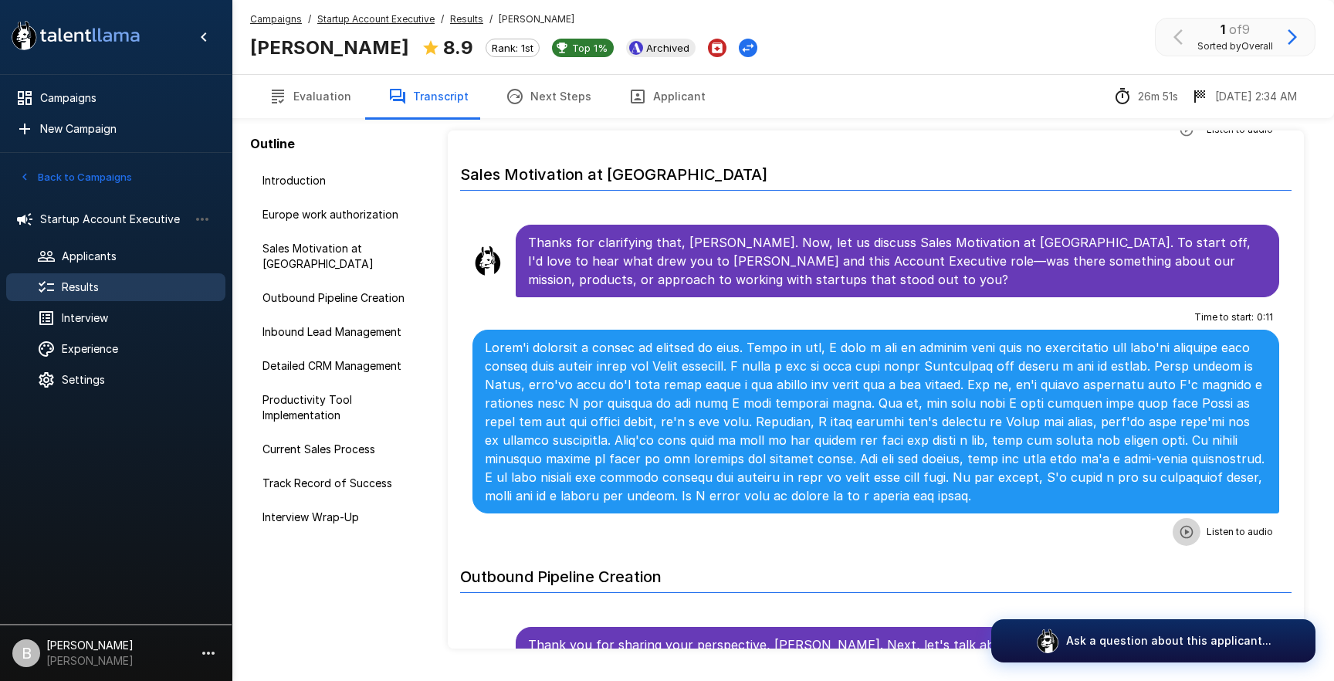
click at [1192, 525] on icon "button" at bounding box center [1185, 531] width 13 height 13
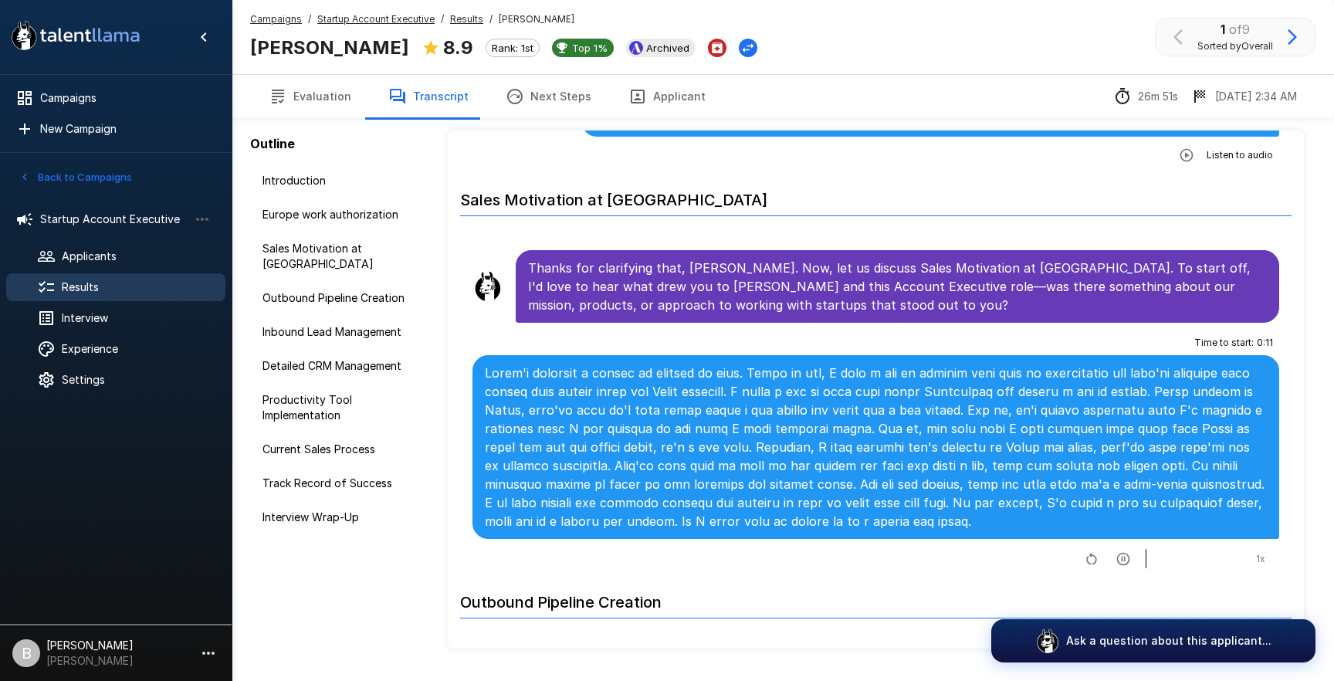
scroll to position [434, 0]
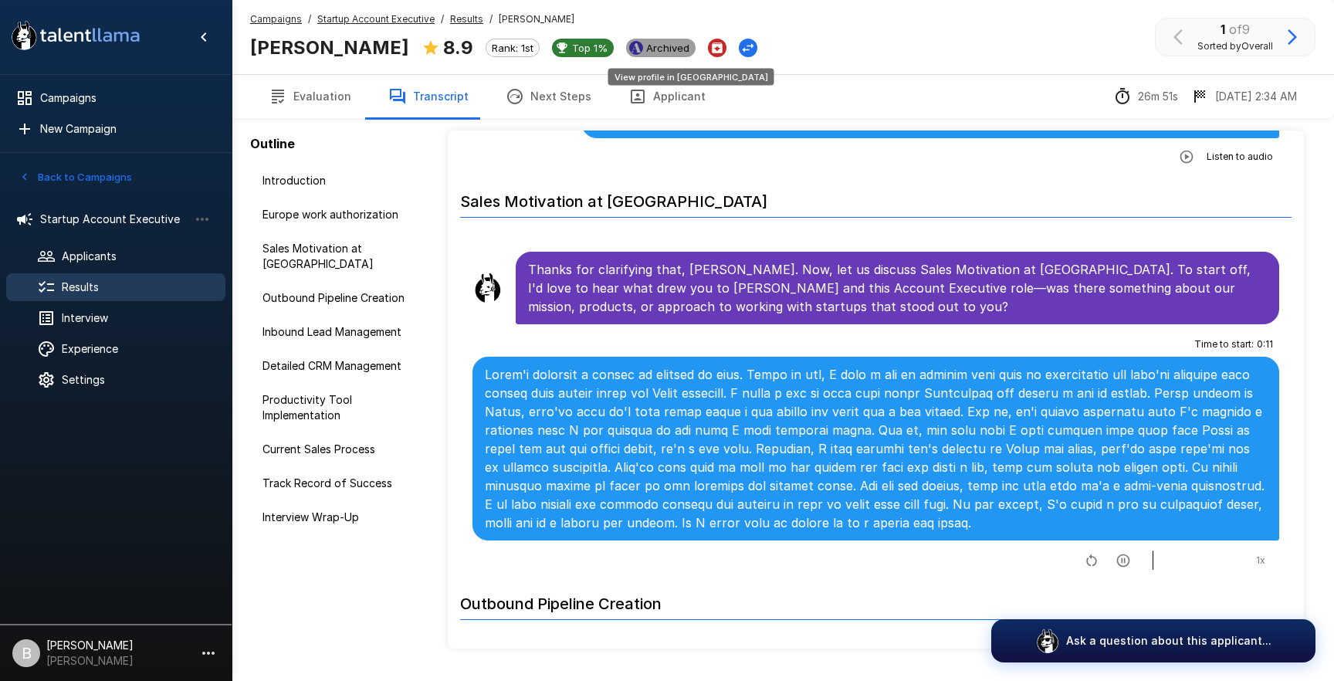
click at [645, 50] on span "Archived" at bounding box center [668, 48] width 56 height 12
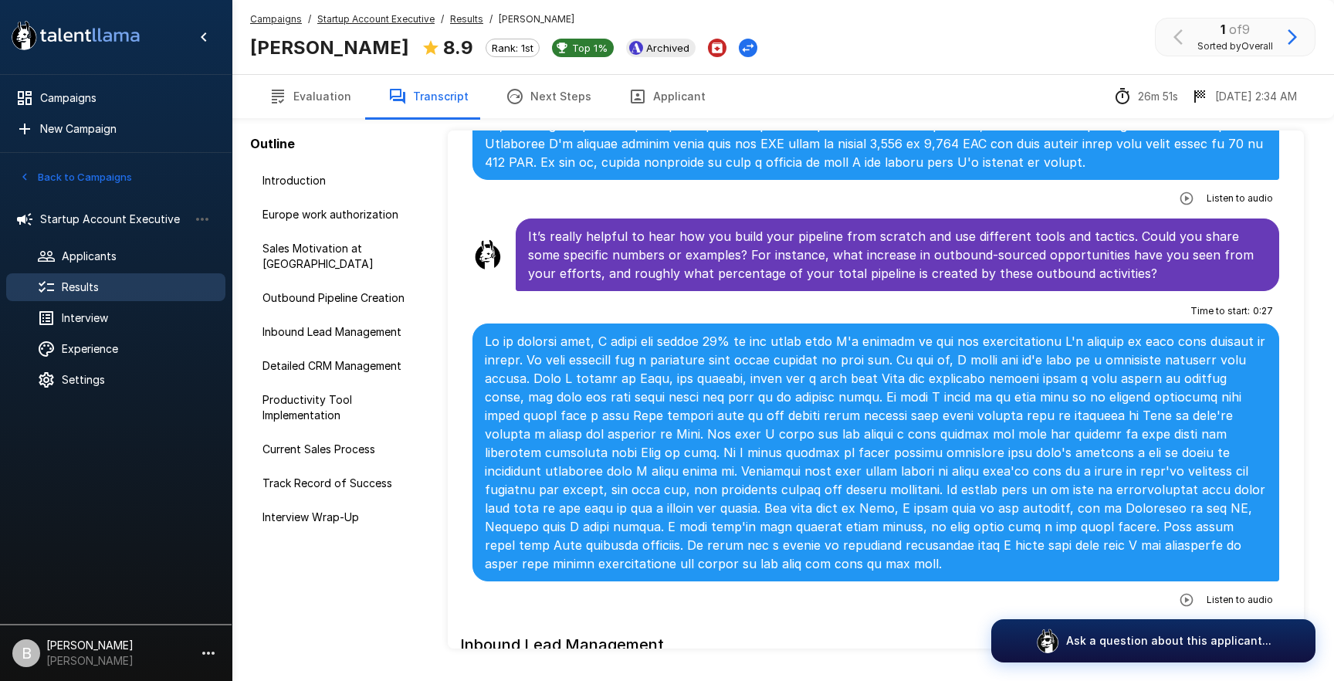
scroll to position [1253, 0]
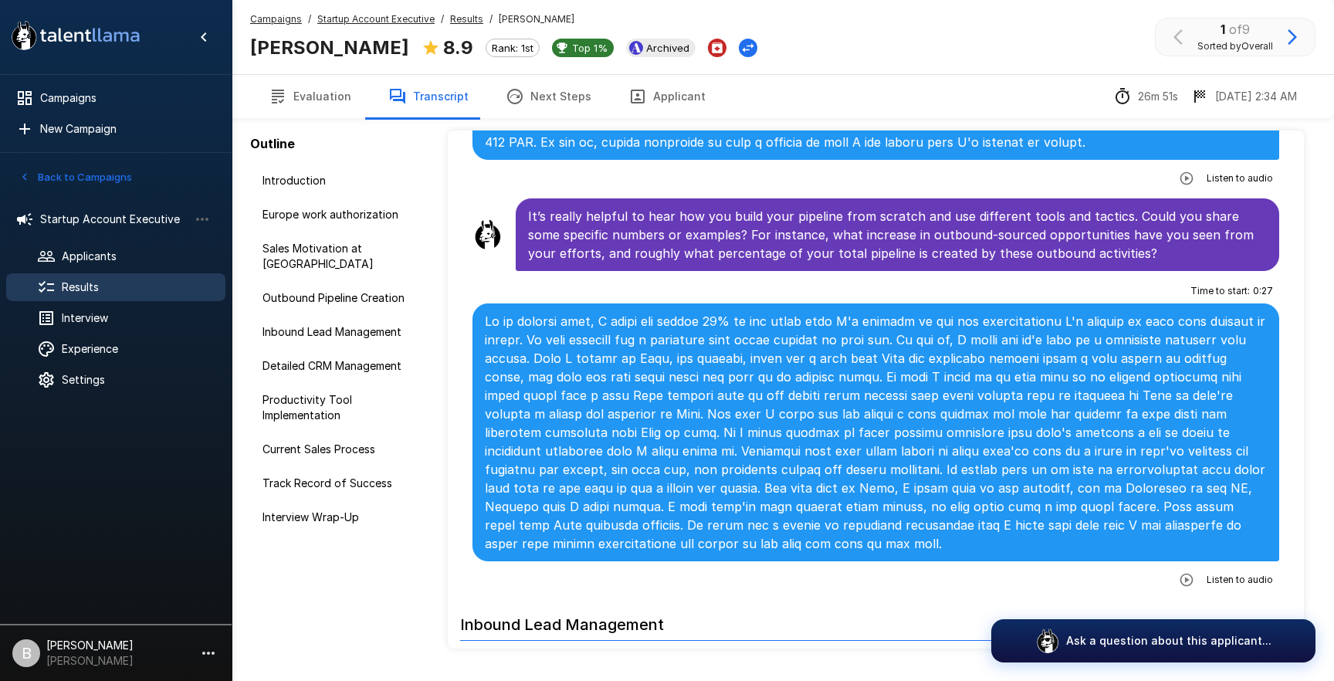
scroll to position [79, 0]
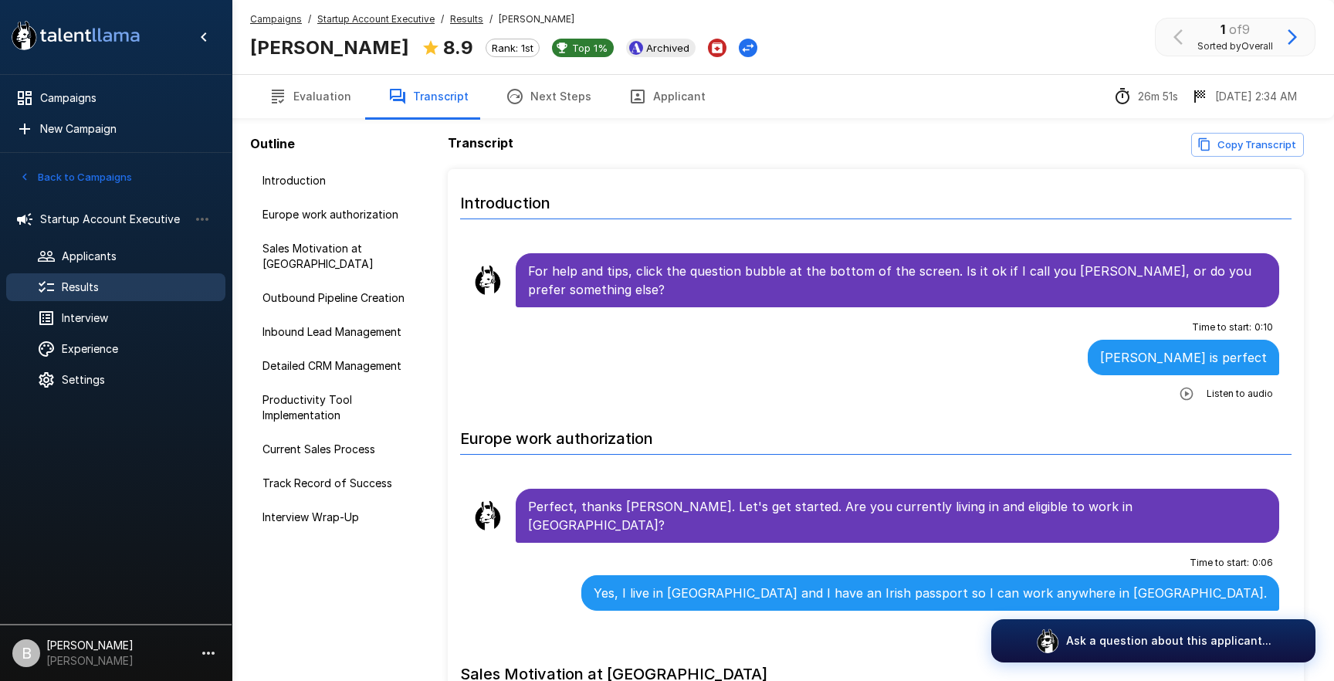
click at [460, 21] on u "Results" at bounding box center [466, 19] width 33 height 12
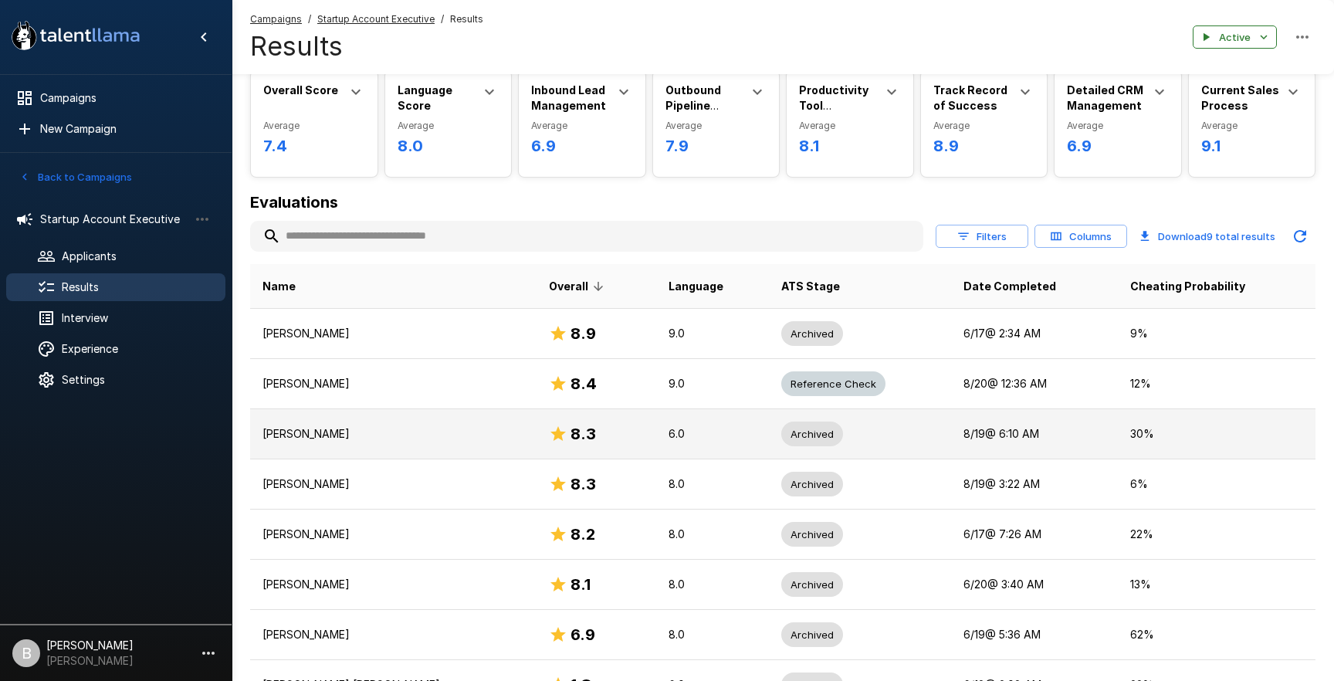
scroll to position [256, 0]
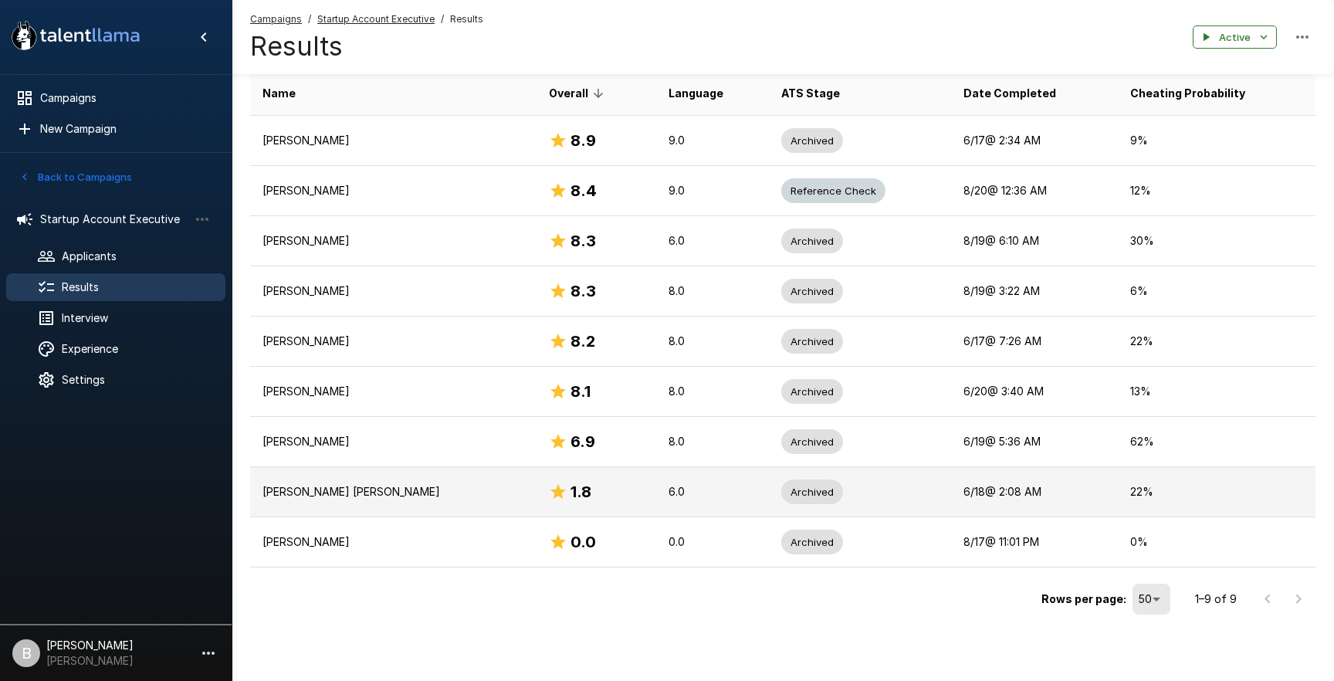
click at [369, 486] on p "[PERSON_NAME] [PERSON_NAME]" at bounding box center [393, 491] width 262 height 15
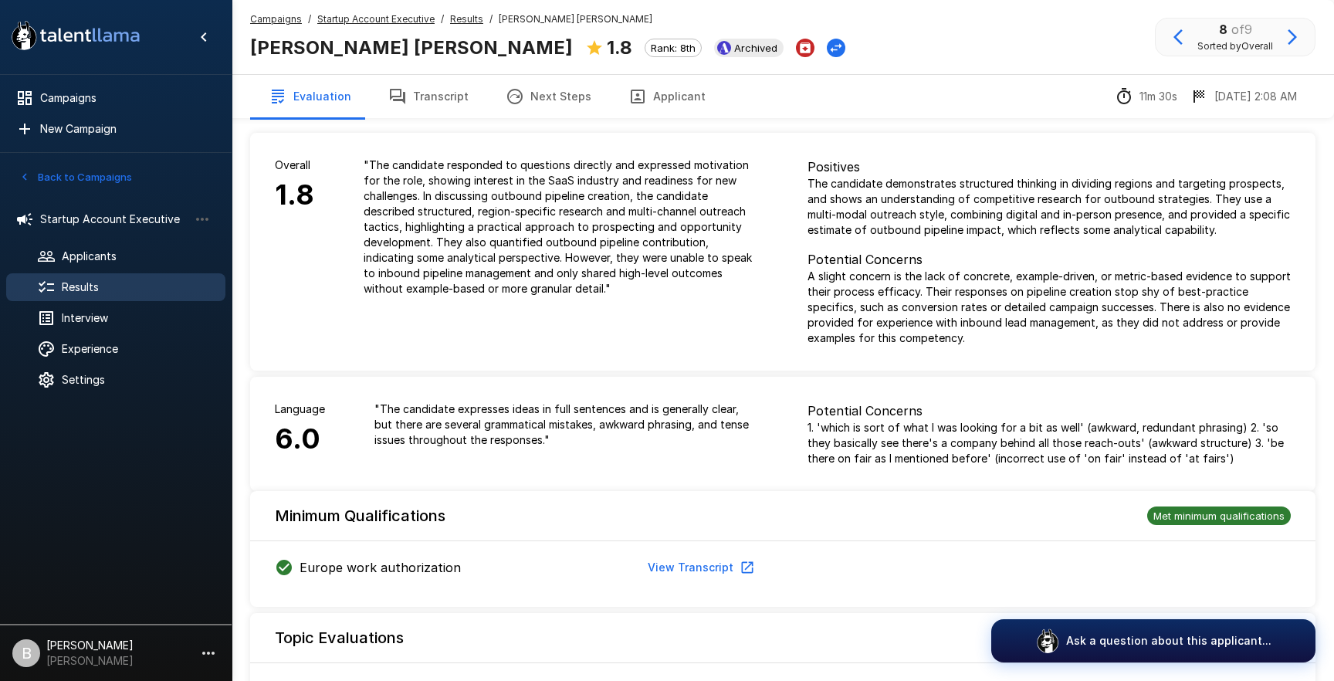
click at [440, 86] on button "Transcript" at bounding box center [428, 96] width 117 height 43
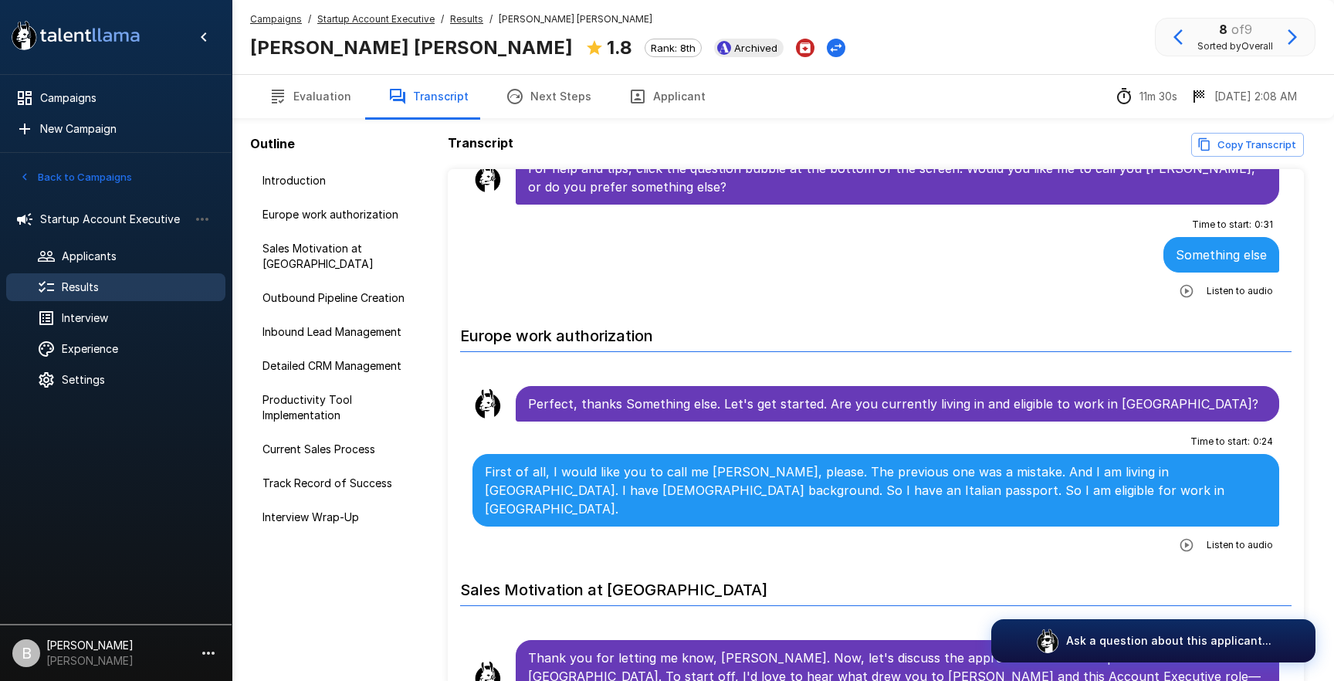
scroll to position [106, 0]
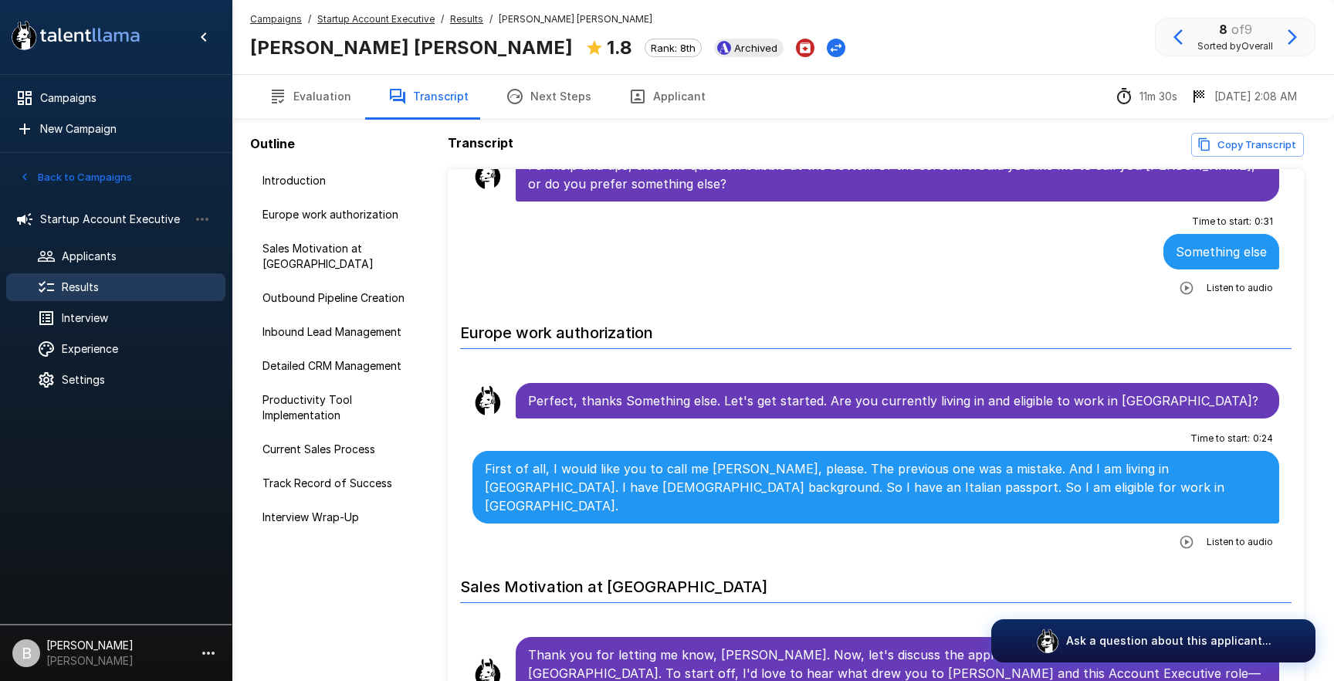
click at [1192, 534] on icon "button" at bounding box center [1185, 541] width 15 height 15
click at [1192, 291] on icon "button" at bounding box center [1185, 287] width 13 height 13
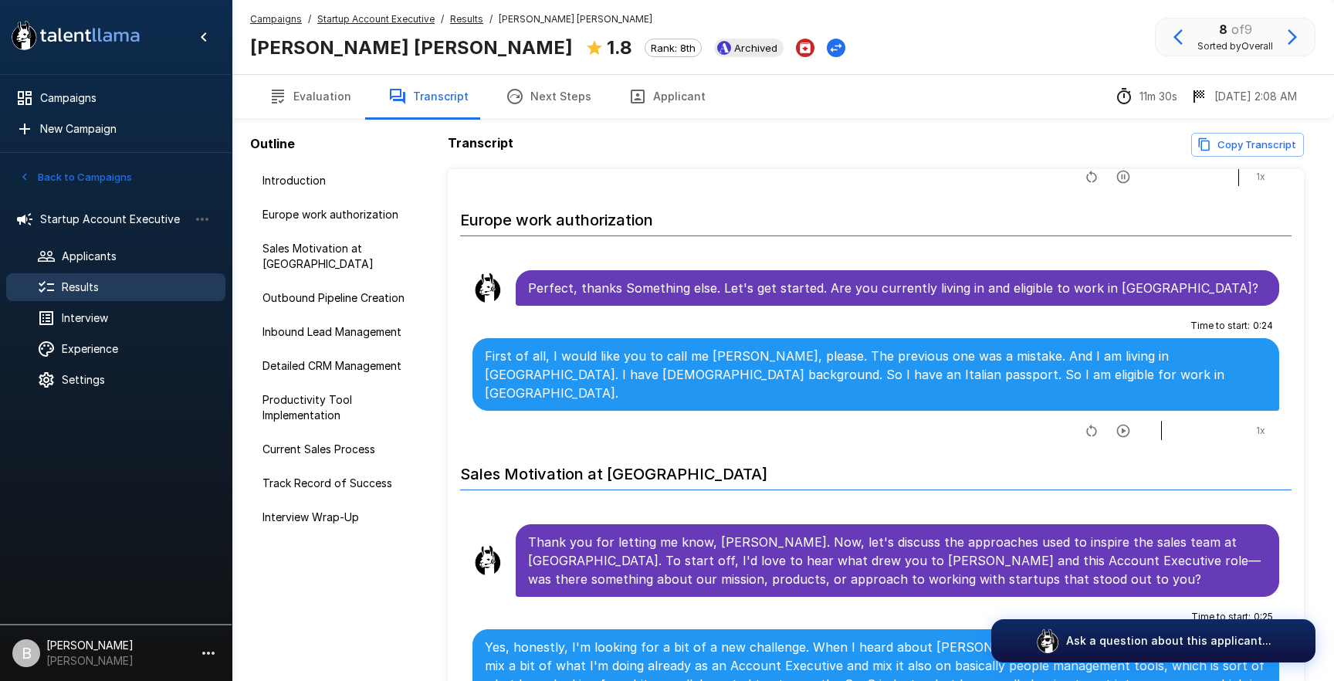
scroll to position [234, 0]
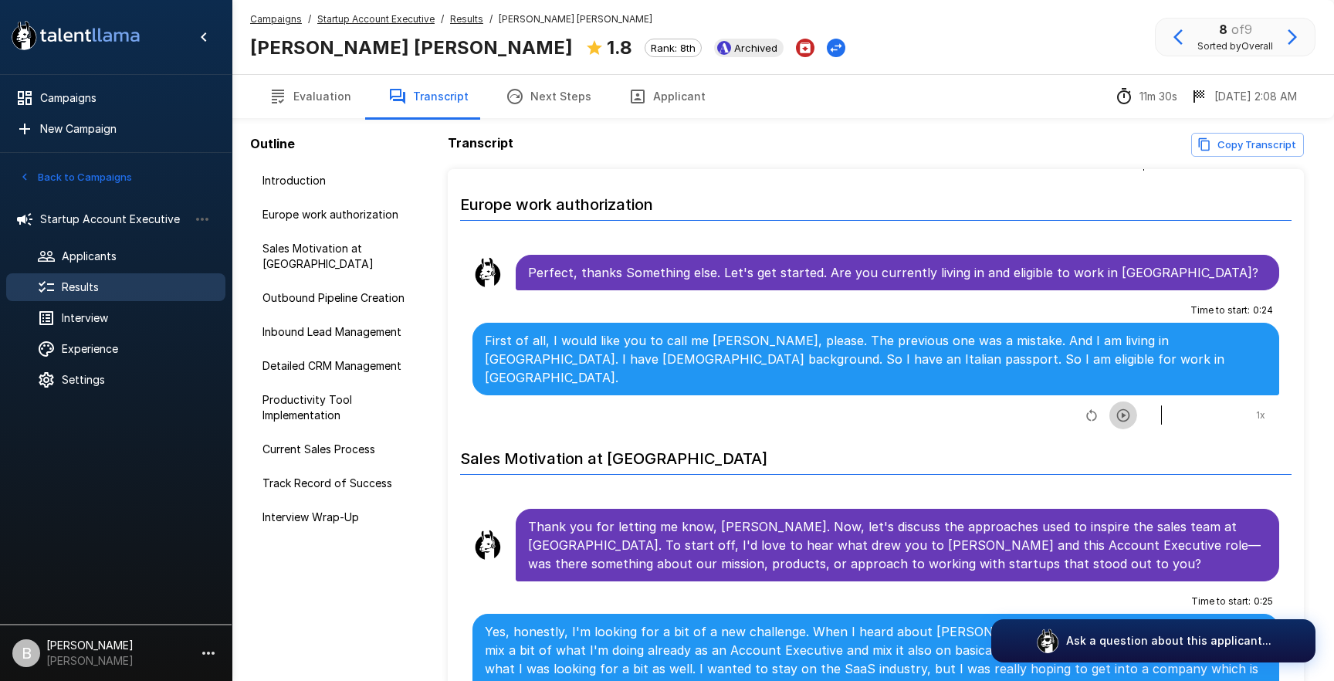
click at [1116, 407] on icon "button" at bounding box center [1122, 414] width 15 height 15
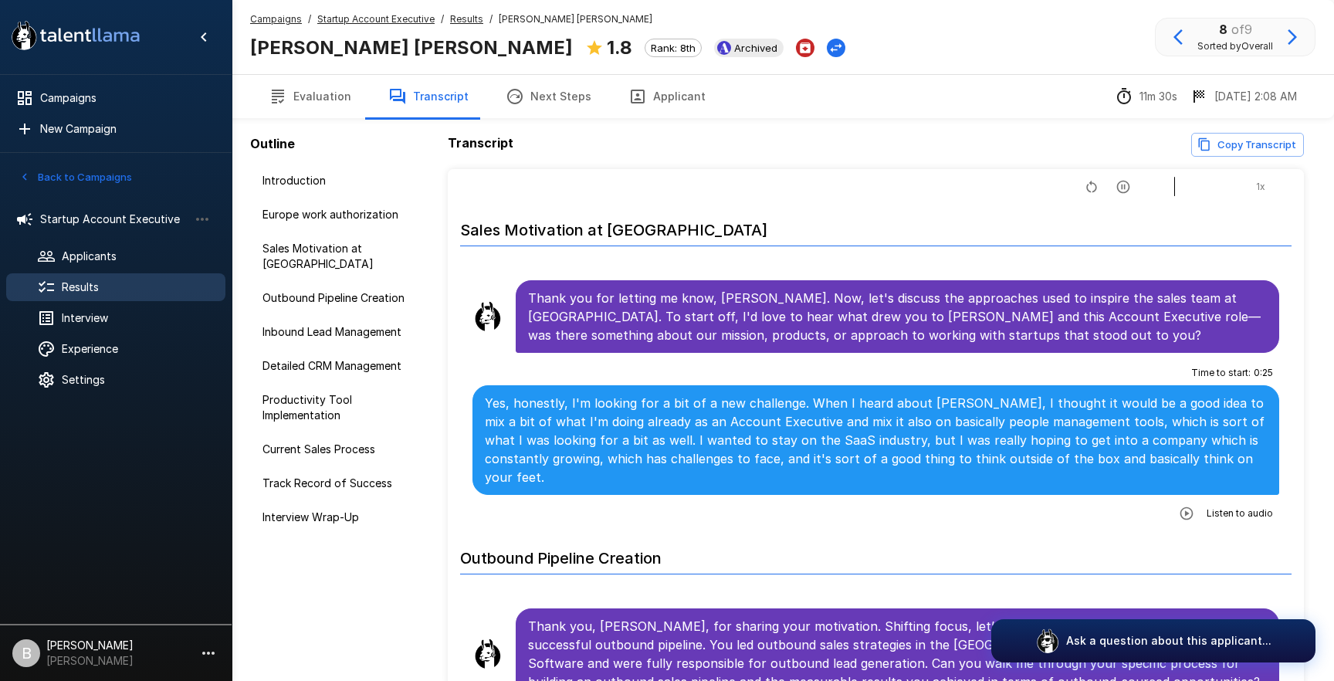
scroll to position [477, 0]
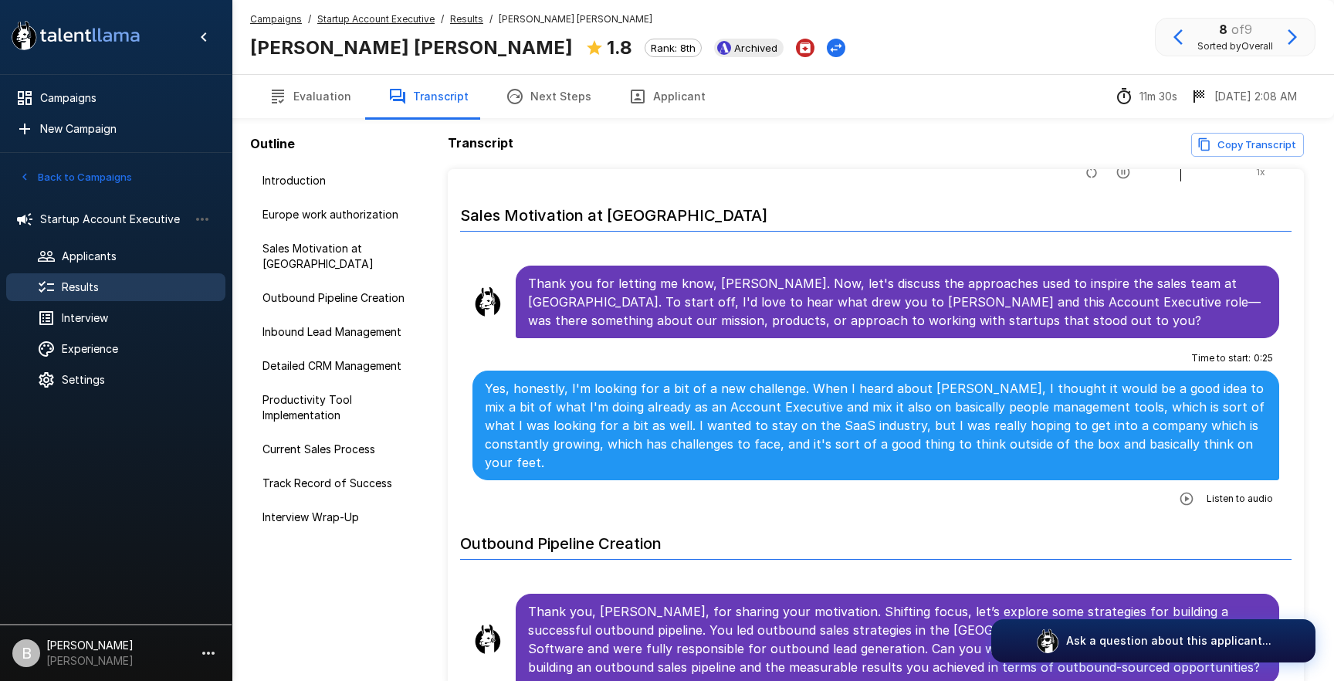
click at [1182, 491] on icon "button" at bounding box center [1185, 498] width 15 height 15
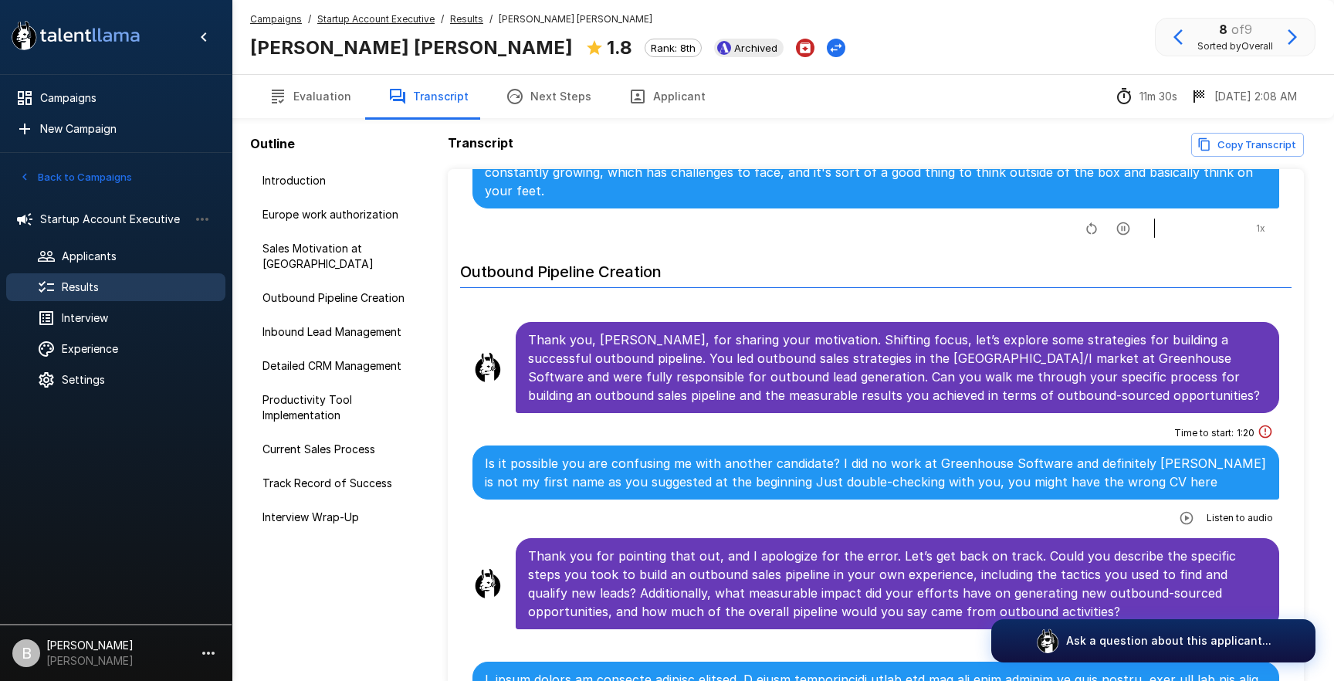
scroll to position [768, 0]
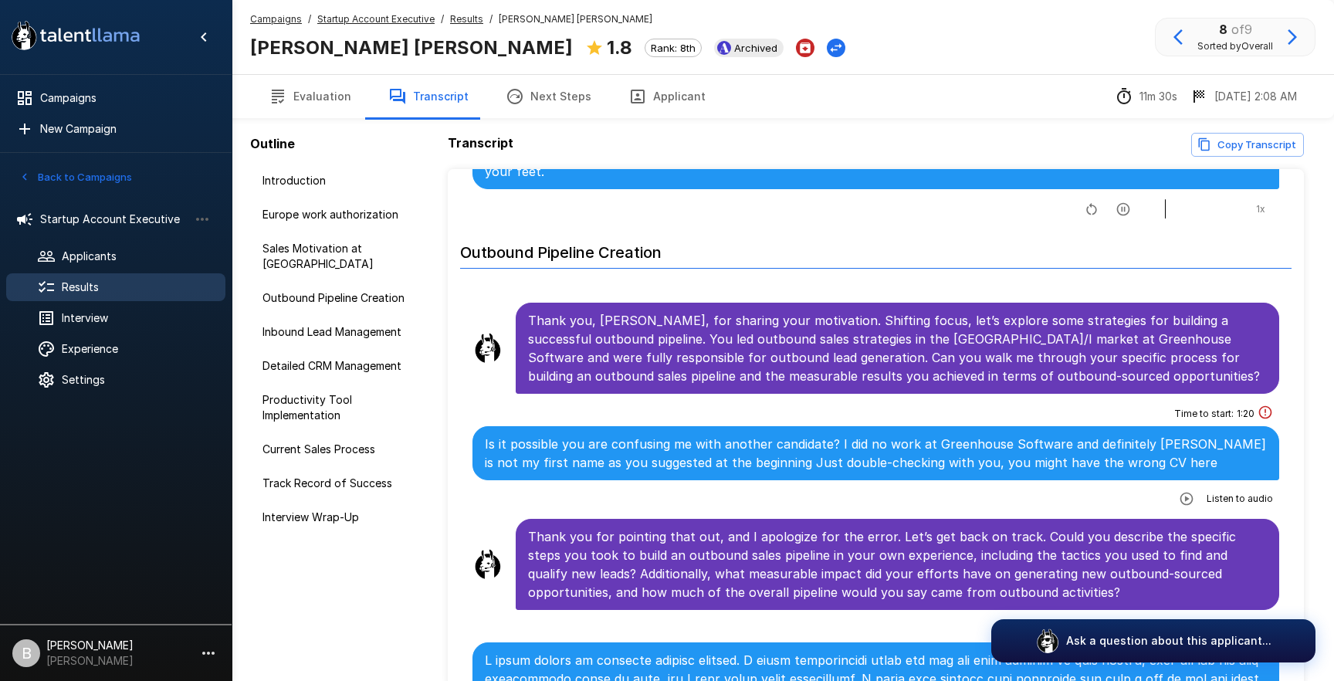
click at [1192, 491] on icon "button" at bounding box center [1185, 498] width 15 height 15
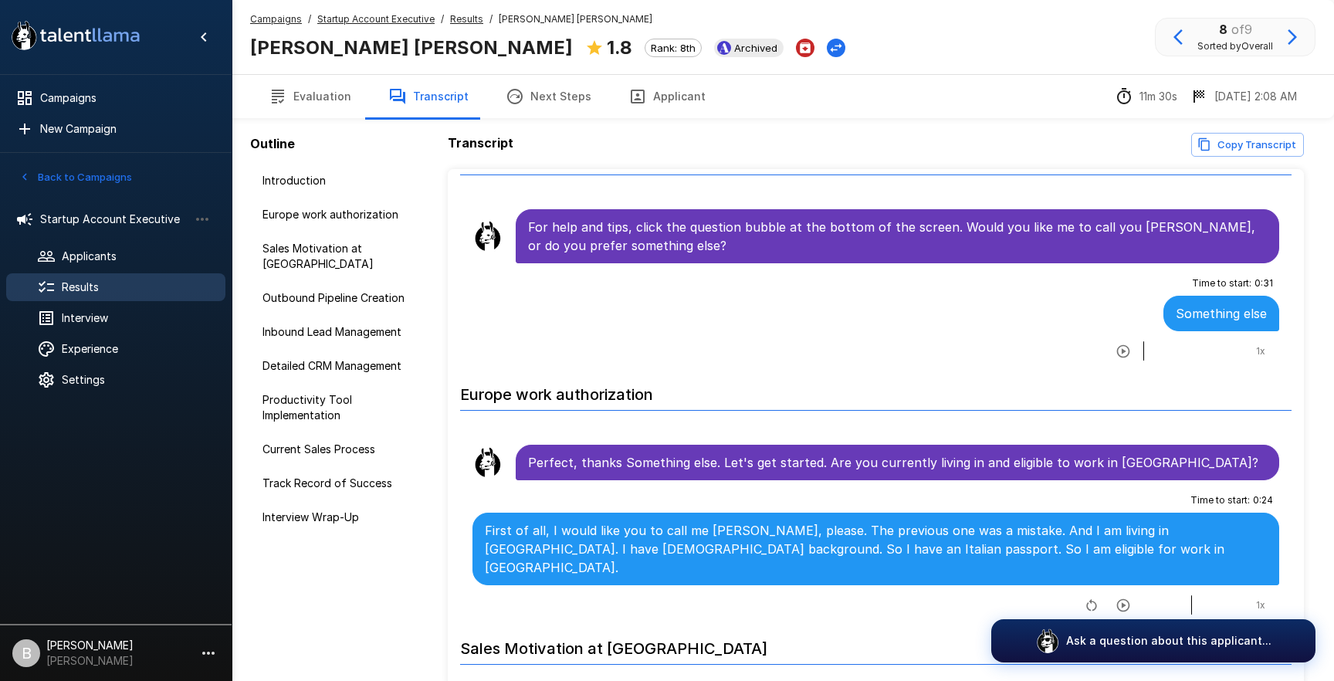
scroll to position [0, 0]
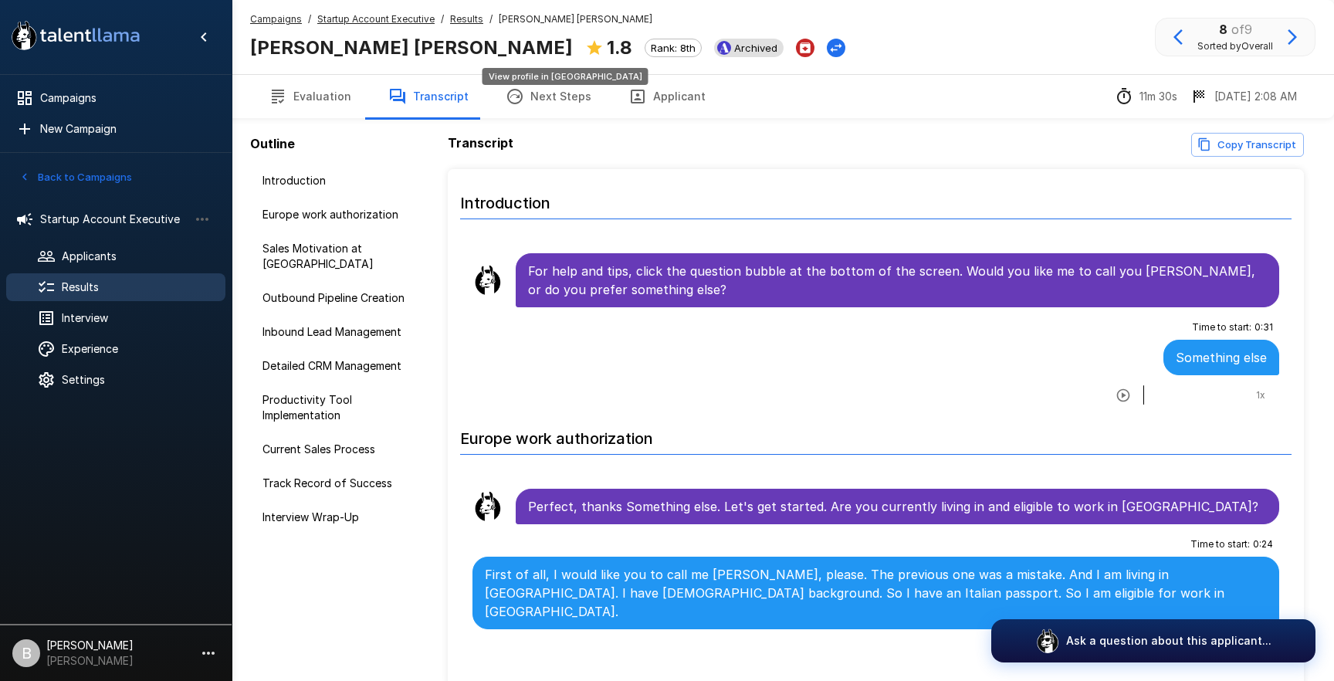
click at [728, 49] on span "Archived" at bounding box center [756, 48] width 56 height 12
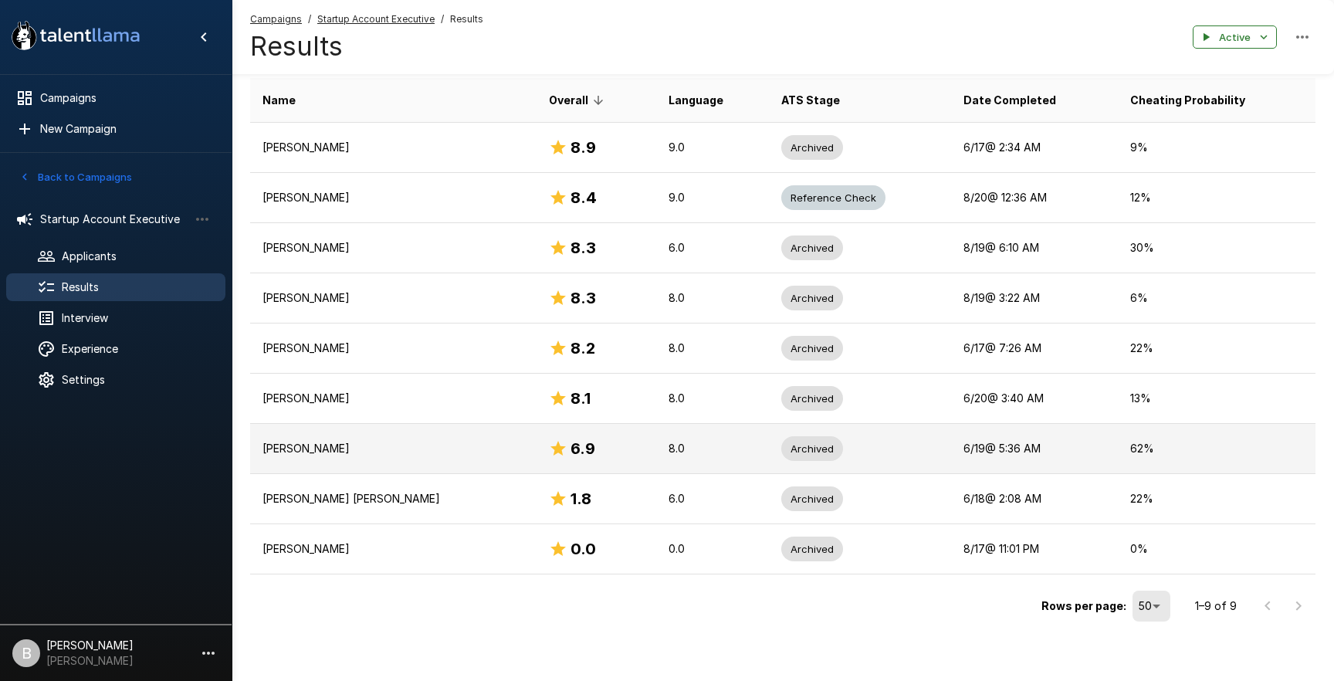
scroll to position [245, 0]
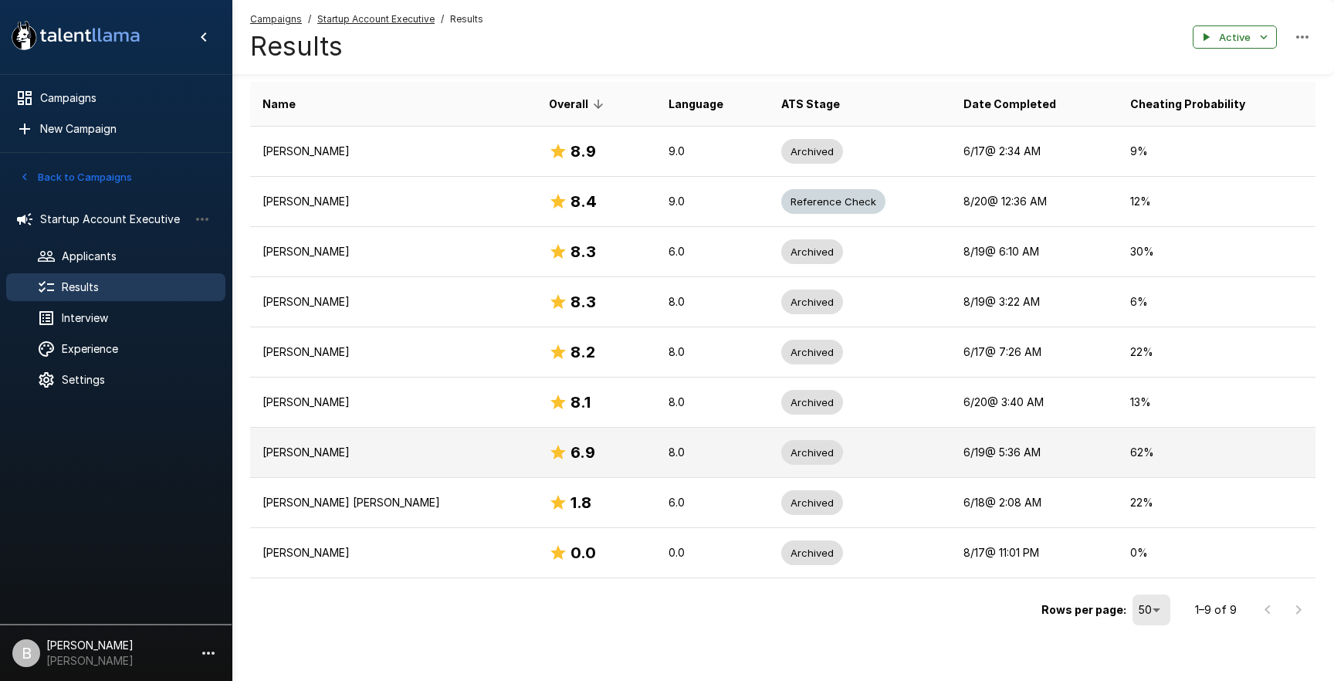
click at [421, 453] on p "[PERSON_NAME]" at bounding box center [393, 452] width 262 height 15
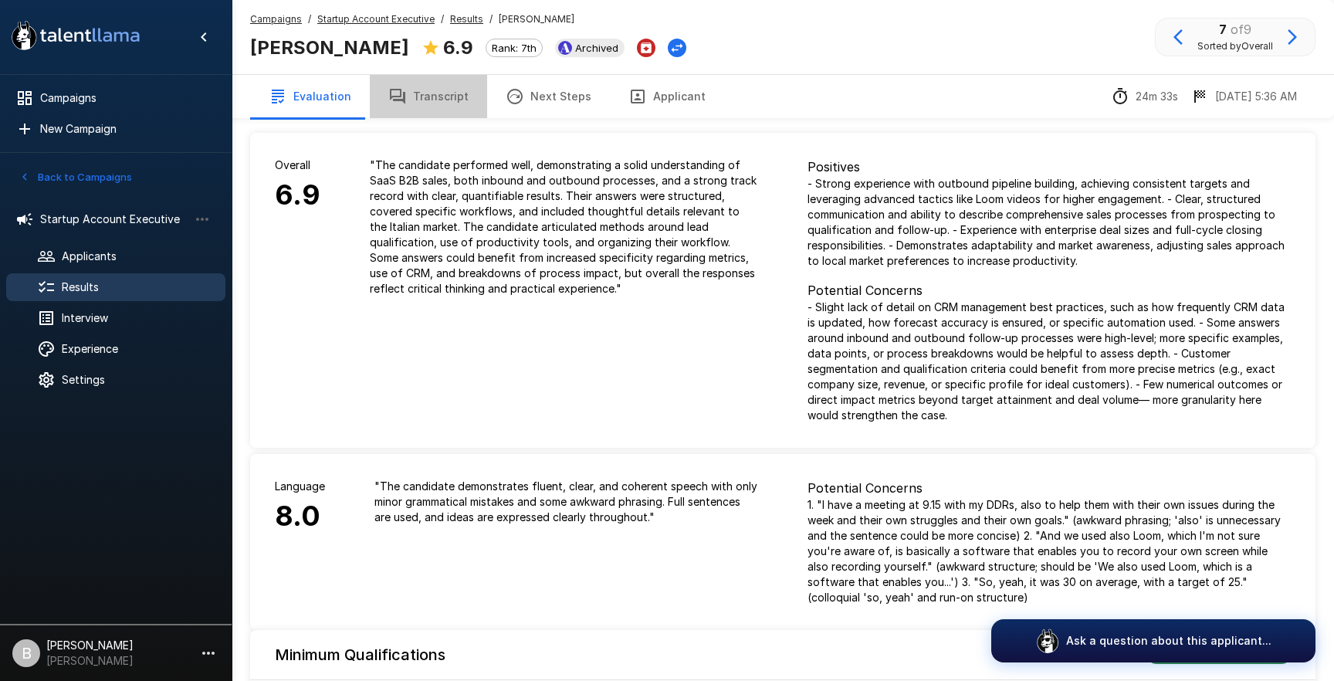
click at [445, 107] on button "Transcript" at bounding box center [428, 96] width 117 height 43
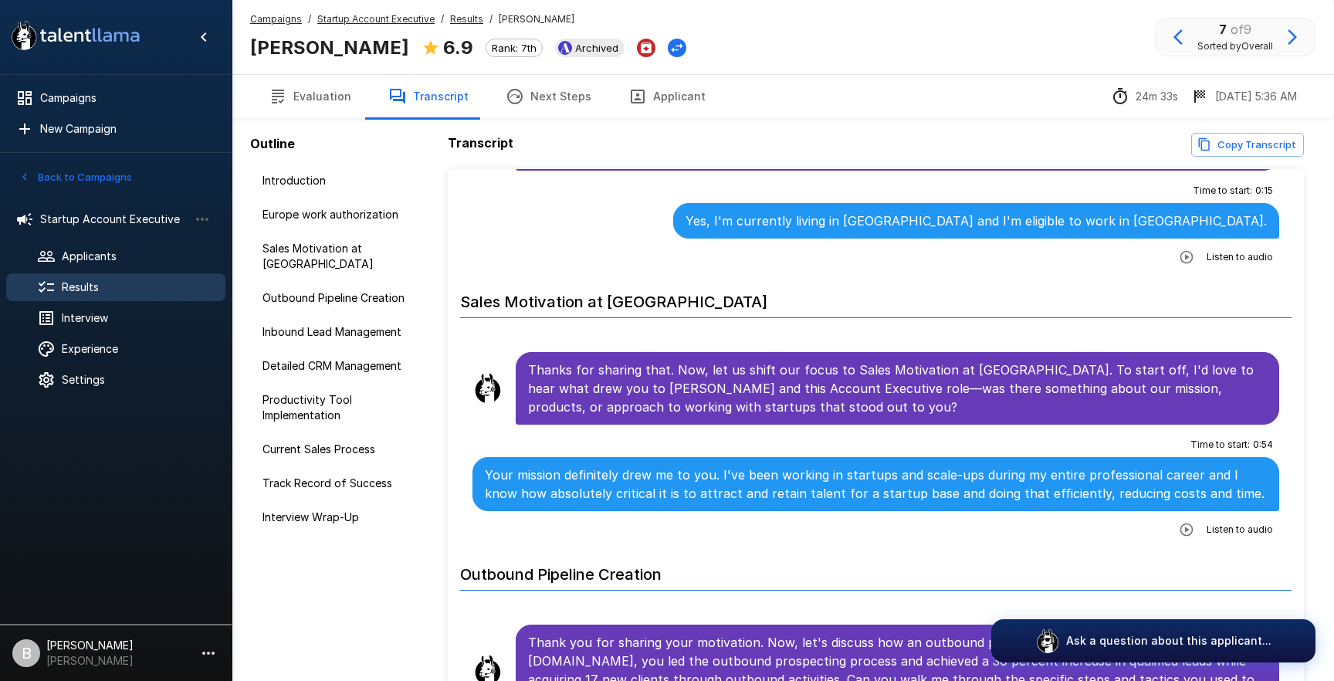
scroll to position [403, 0]
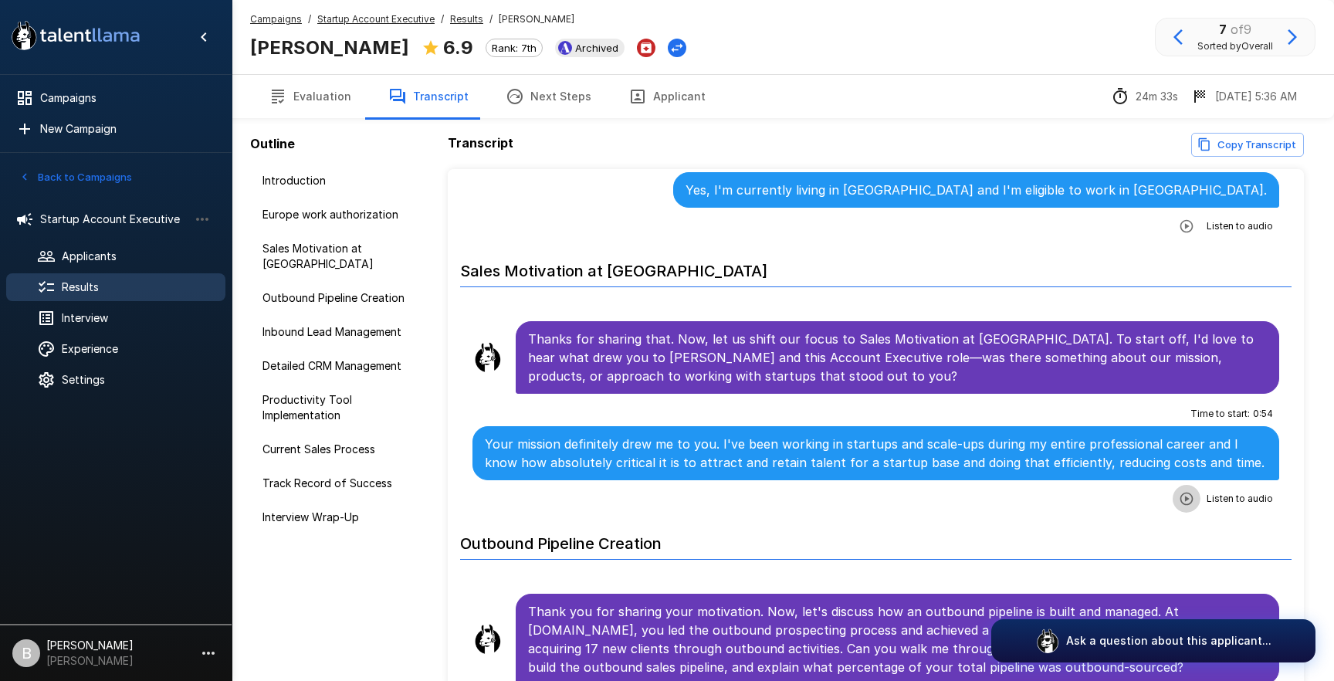
click at [1192, 491] on icon "button" at bounding box center [1185, 498] width 15 height 15
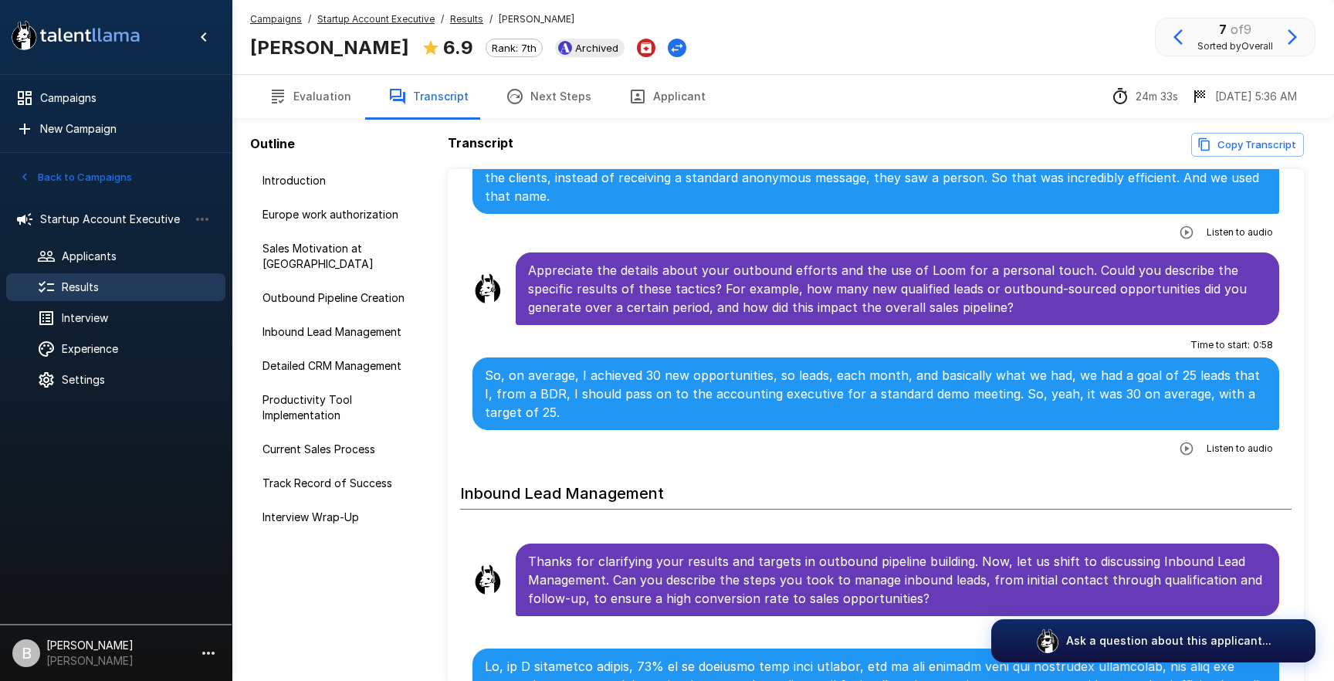
scroll to position [1172, 0]
